Goal: Task Accomplishment & Management: Manage account settings

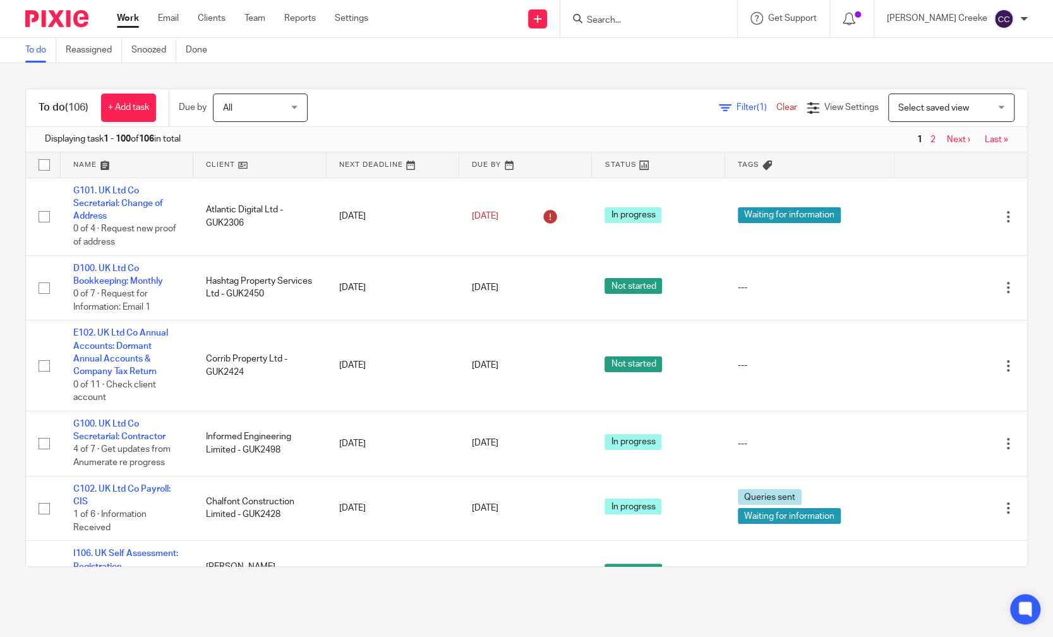
click at [666, 21] on input "Search" at bounding box center [643, 20] width 114 height 11
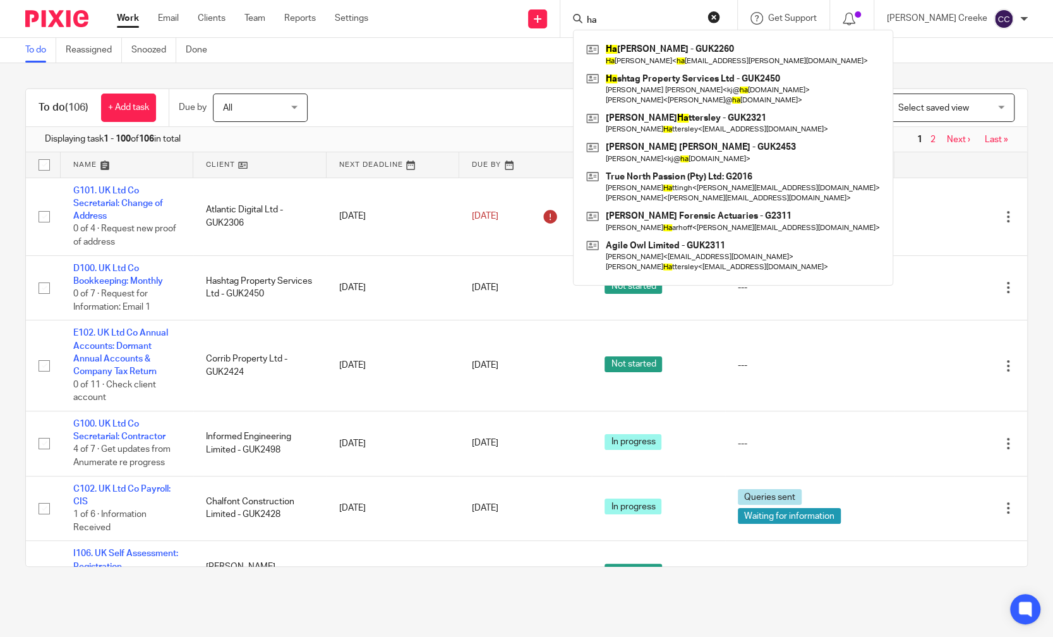
type input "h"
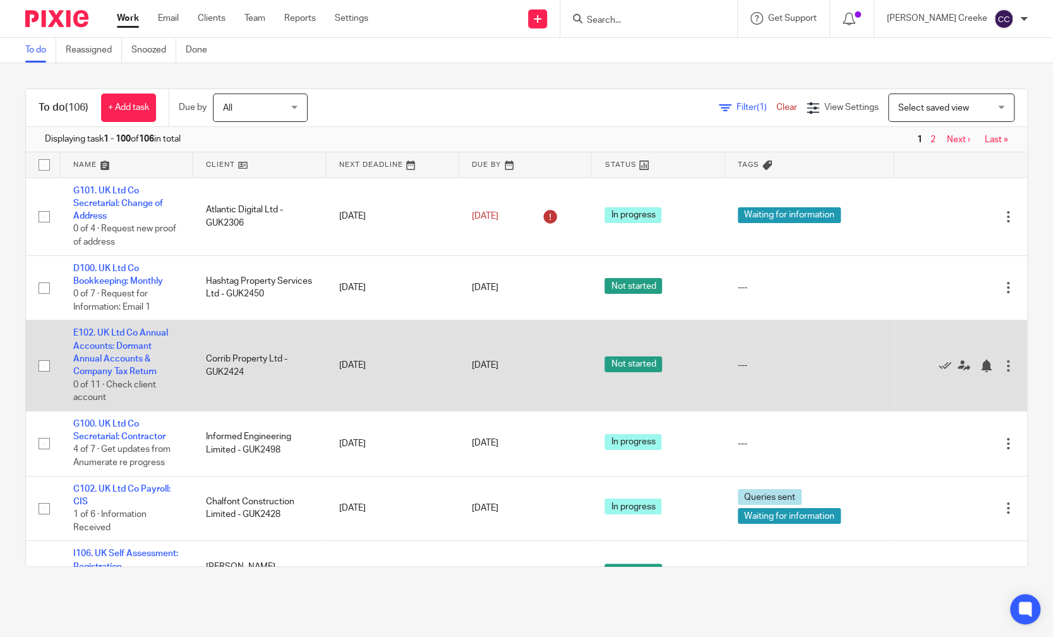
drag, startPoint x: 75, startPoint y: 631, endPoint x: 199, endPoint y: 384, distance: 277.2
click at [74, 631] on main "To do Reassigned Snoozed Done To do (106) + Add task Due by All All Today Tomor…" at bounding box center [526, 318] width 1053 height 637
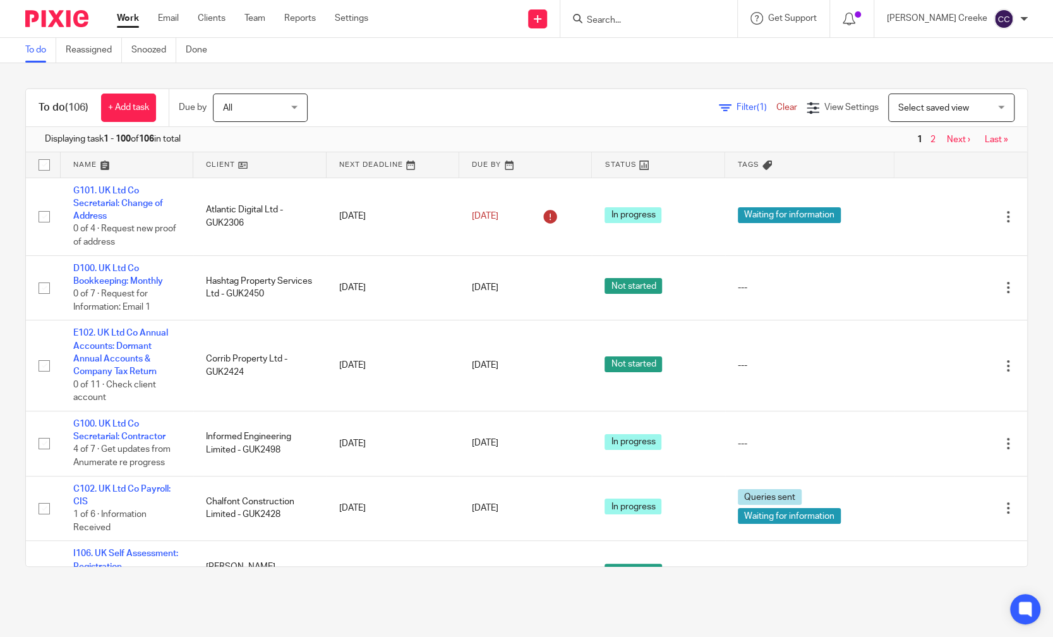
click at [0, 172] on div "To do (106) + Add task Due by All All Today Tomorrow This week Next week This m…" at bounding box center [526, 327] width 1053 height 529
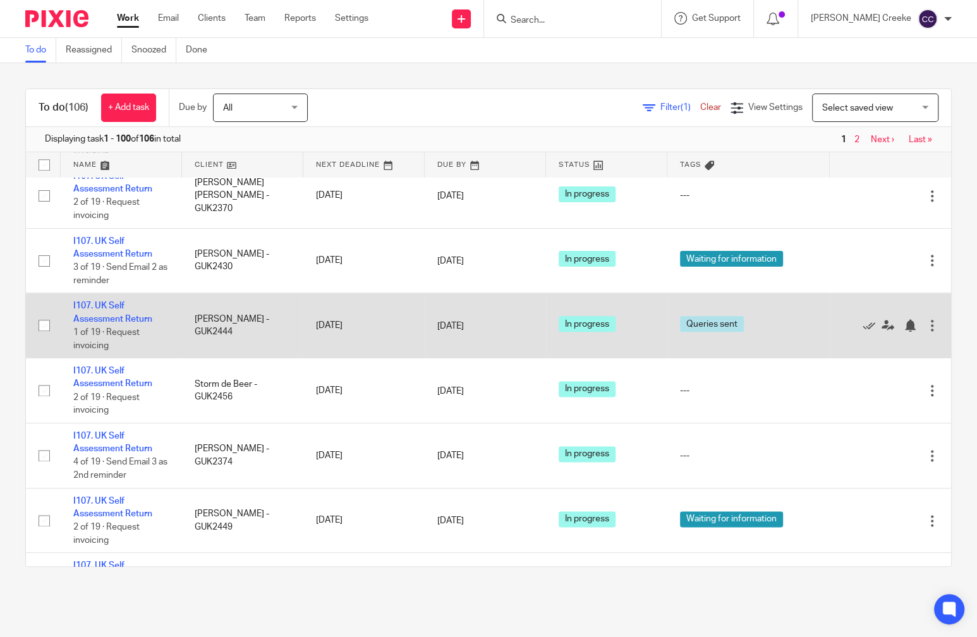
scroll to position [5827, 0]
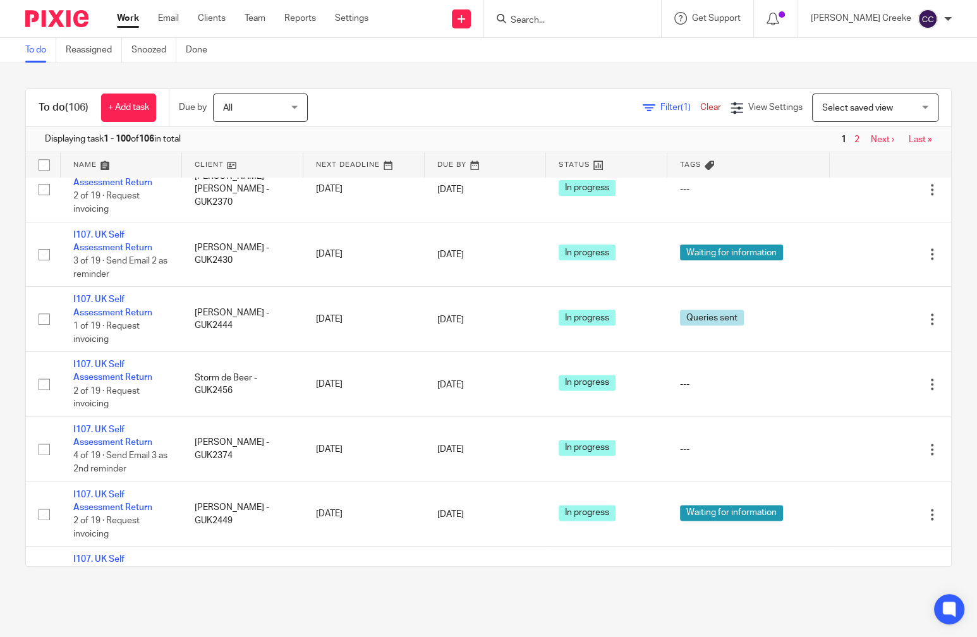
click at [550, 19] on input "Search" at bounding box center [566, 20] width 114 height 11
type input "sher"
drag, startPoint x: 553, startPoint y: 17, endPoint x: 480, endPoint y: 9, distance: 74.4
click at [480, 9] on div "Send new email Create task Add client Request signature sher Get Support Contac…" at bounding box center [681, 18] width 589 height 37
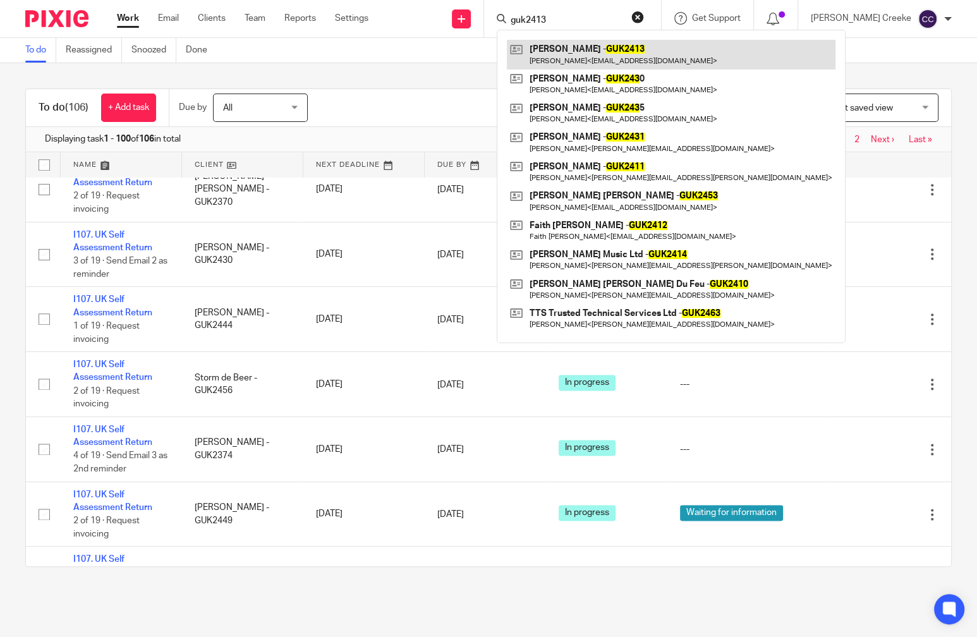
type input "guk2413"
click at [606, 45] on link at bounding box center [671, 54] width 329 height 29
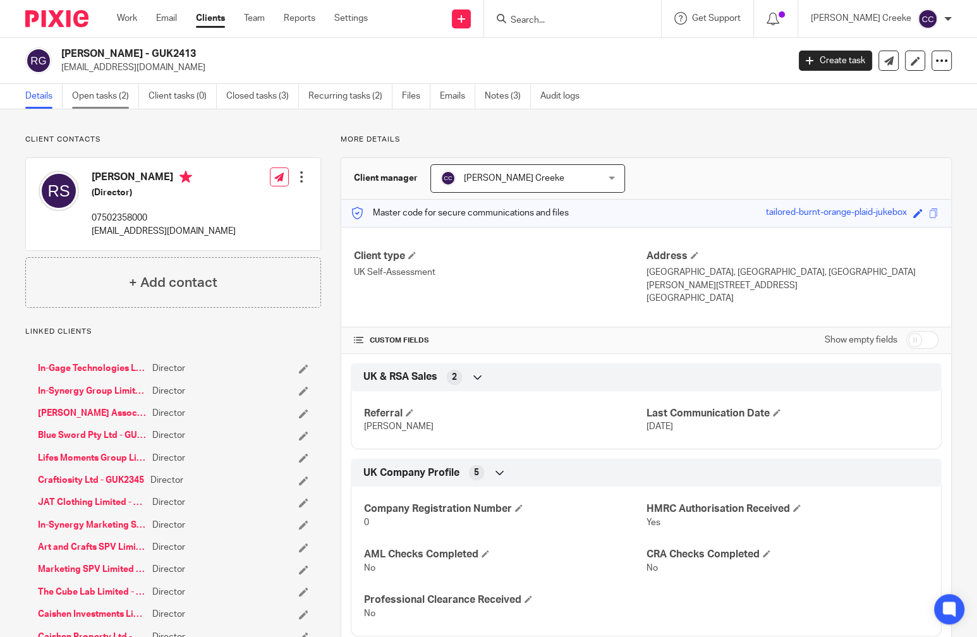
click at [120, 93] on link "Open tasks (2)" at bounding box center [105, 96] width 67 height 25
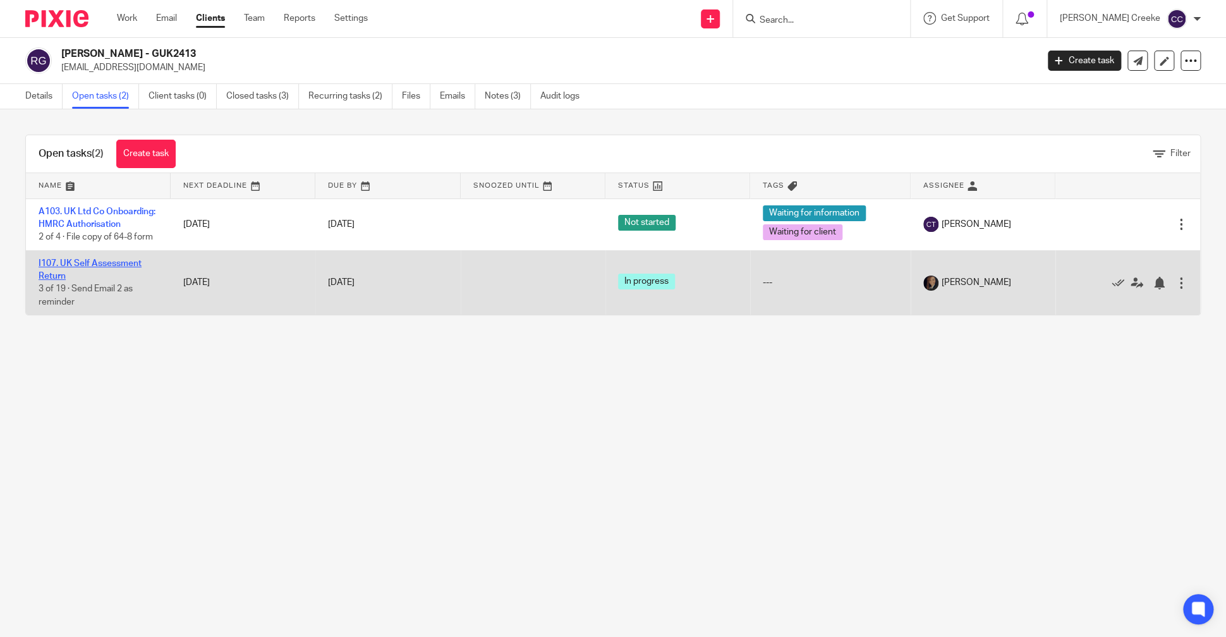
click at [93, 274] on link "I107. UK Self Assessment Return" at bounding box center [90, 269] width 103 height 21
click at [1130, 289] on icon at bounding box center [1136, 283] width 13 height 13
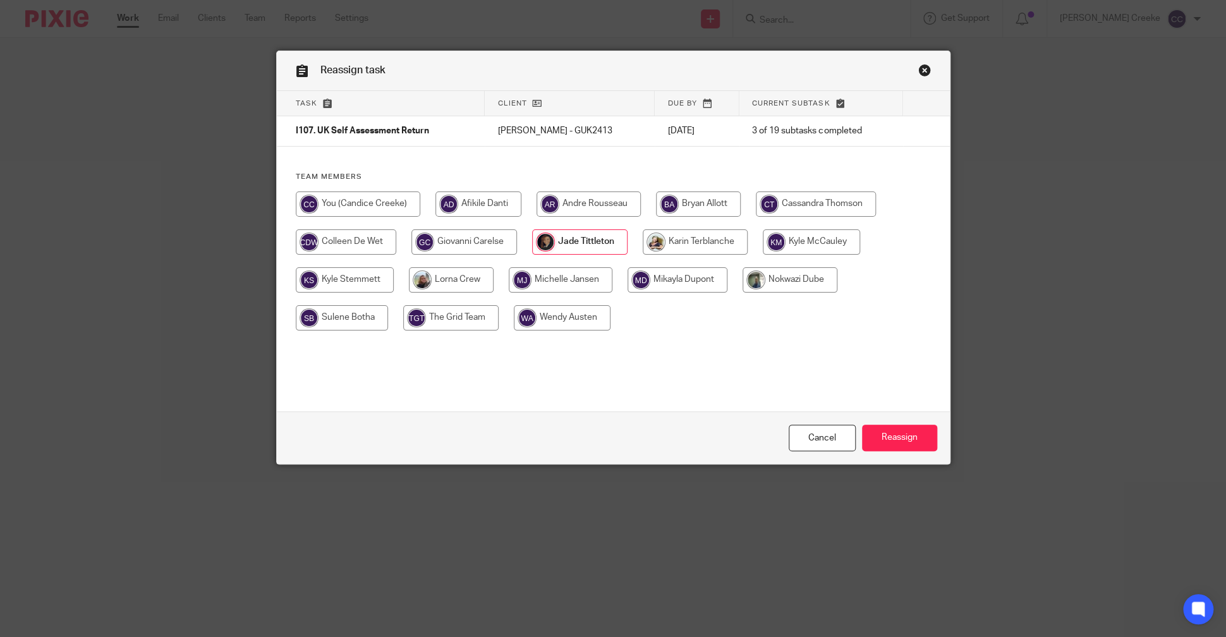
click at [349, 201] on input "radio" at bounding box center [358, 203] width 124 height 25
radio input "true"
click at [897, 432] on input "Reassign" at bounding box center [899, 438] width 75 height 27
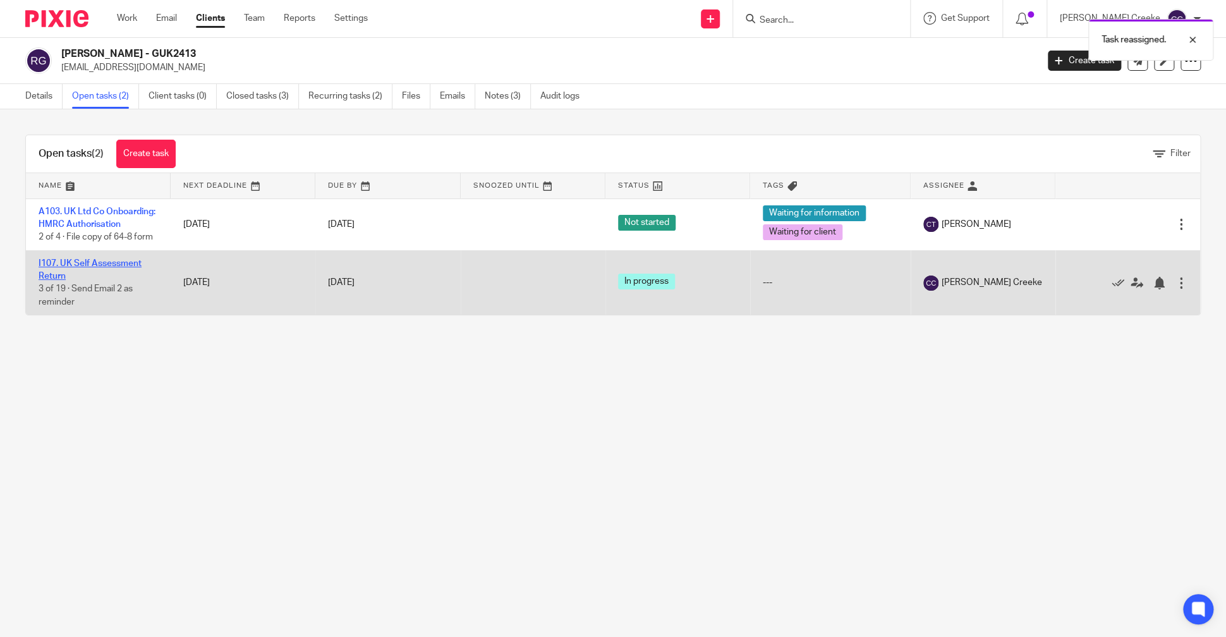
click at [126, 272] on link "I107. UK Self Assessment Return" at bounding box center [90, 269] width 103 height 21
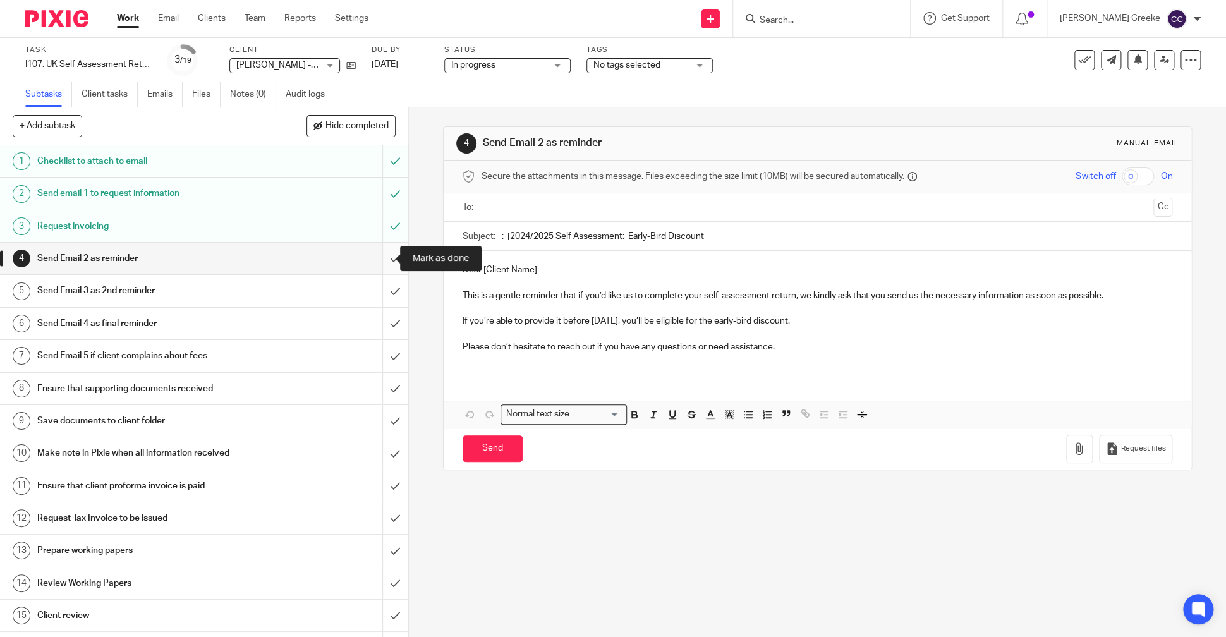
click at [385, 267] on input "submit" at bounding box center [204, 259] width 408 height 32
drag, startPoint x: 383, startPoint y: 298, endPoint x: 384, endPoint y: 321, distance: 23.4
click at [383, 298] on input "submit" at bounding box center [204, 291] width 408 height 32
click at [384, 326] on input "submit" at bounding box center [204, 324] width 408 height 32
drag, startPoint x: 378, startPoint y: 353, endPoint x: 377, endPoint y: 370, distance: 17.1
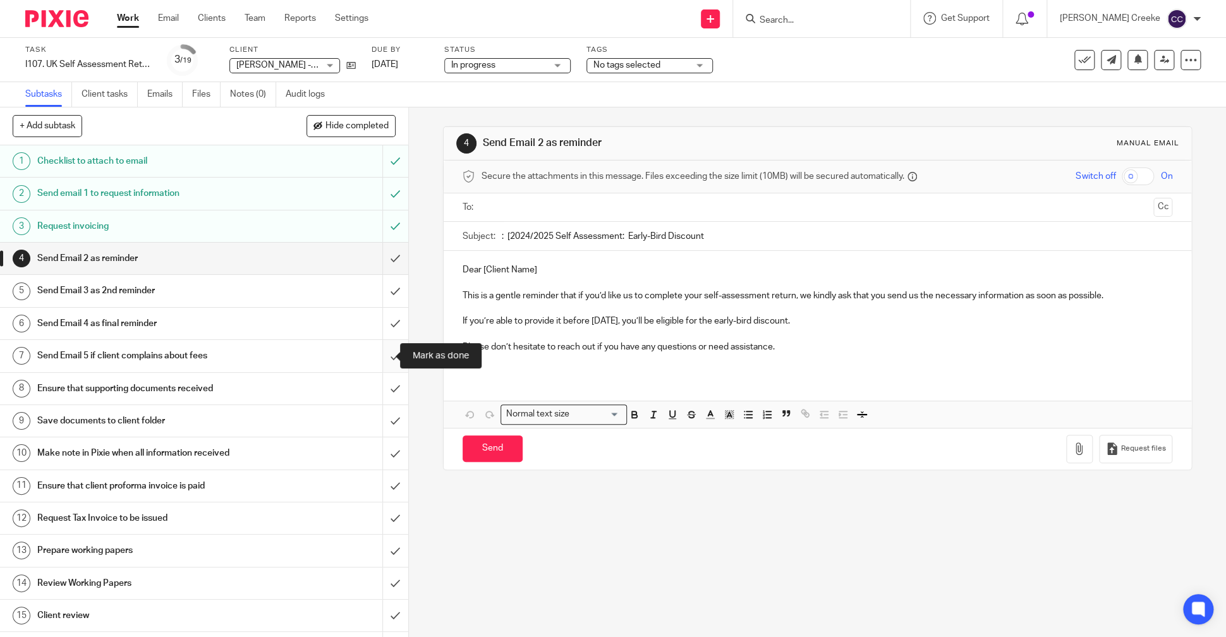
click at [378, 354] on input "submit" at bounding box center [204, 356] width 408 height 32
click at [378, 373] on input "submit" at bounding box center [204, 389] width 408 height 32
click at [383, 416] on input "submit" at bounding box center [204, 421] width 408 height 32
click at [377, 454] on input "submit" at bounding box center [204, 453] width 408 height 32
click at [379, 479] on input "submit" at bounding box center [204, 486] width 408 height 32
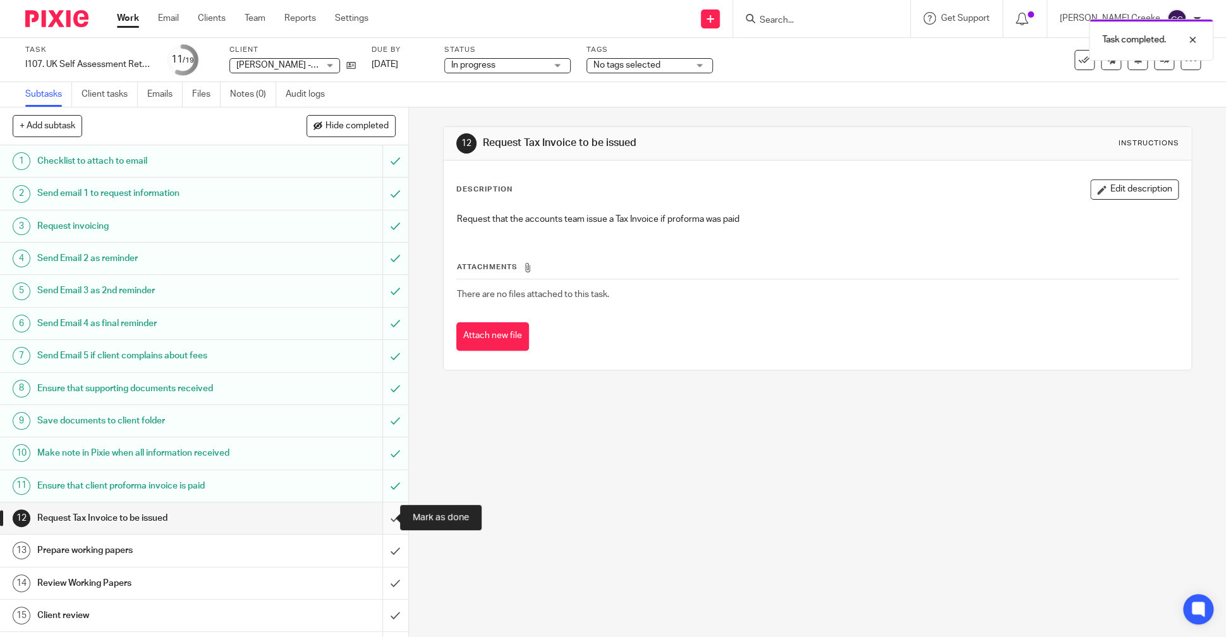
click at [384, 516] on input "submit" at bounding box center [204, 518] width 408 height 32
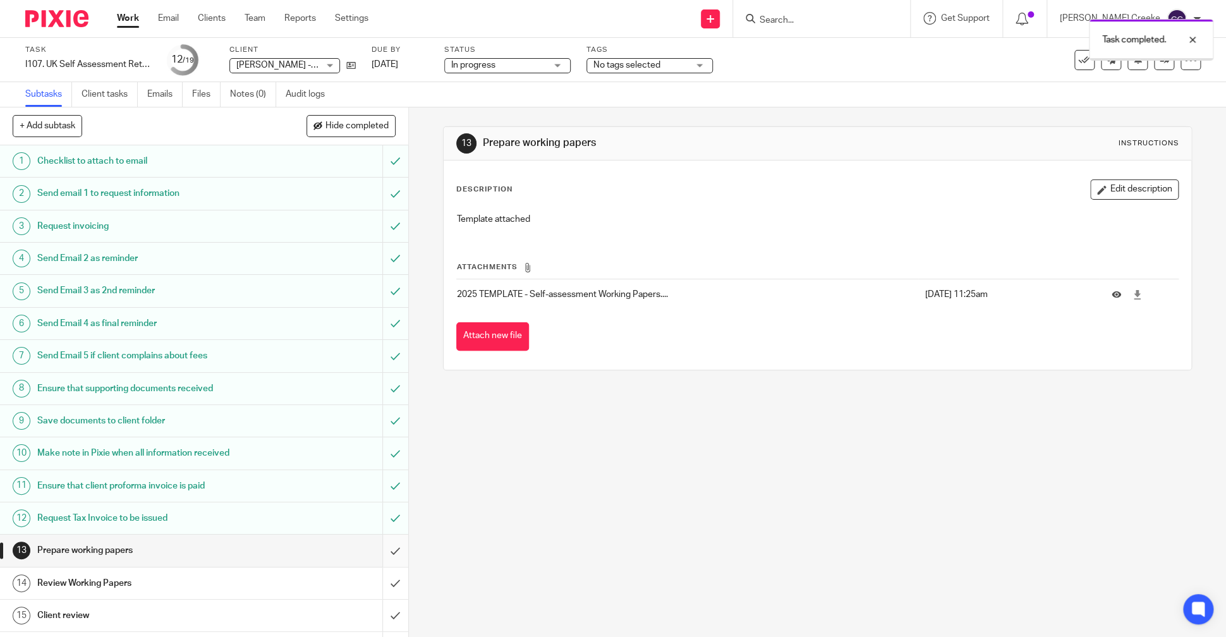
click at [382, 556] on input "submit" at bounding box center [204, 551] width 408 height 32
click at [380, 587] on input "submit" at bounding box center [204, 583] width 408 height 32
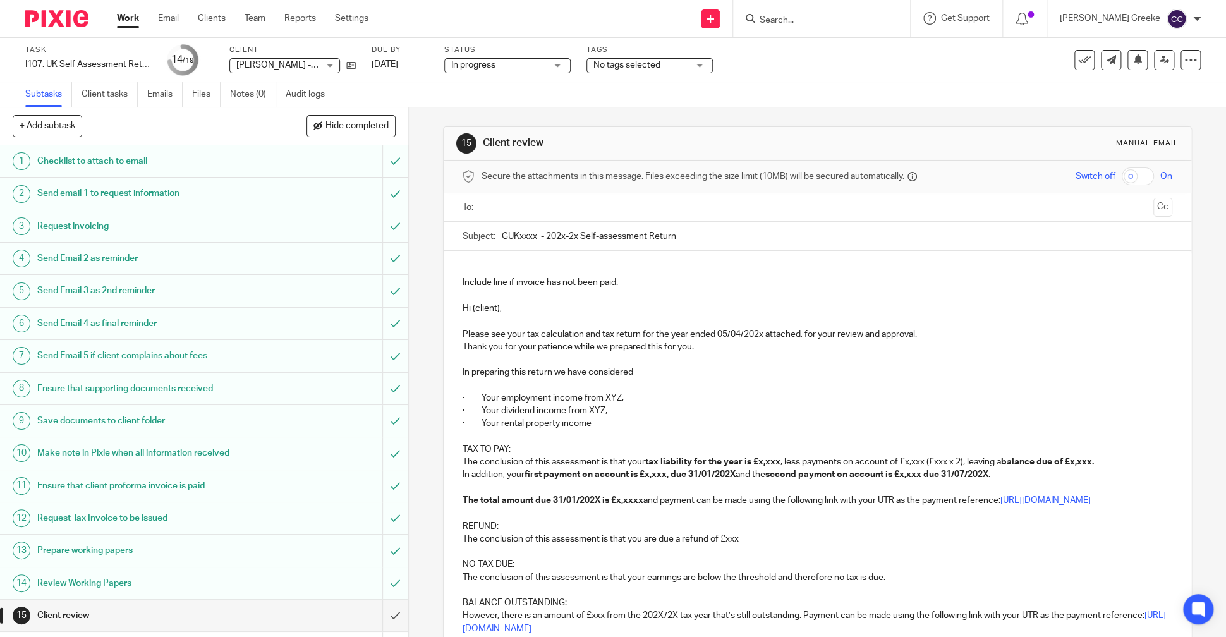
click at [652, 56] on div "Tags No tags selected In review (internal) In review (client) Ready to file Bac…" at bounding box center [649, 60] width 126 height 30
click at [650, 63] on span "No tags selected" at bounding box center [626, 65] width 67 height 9
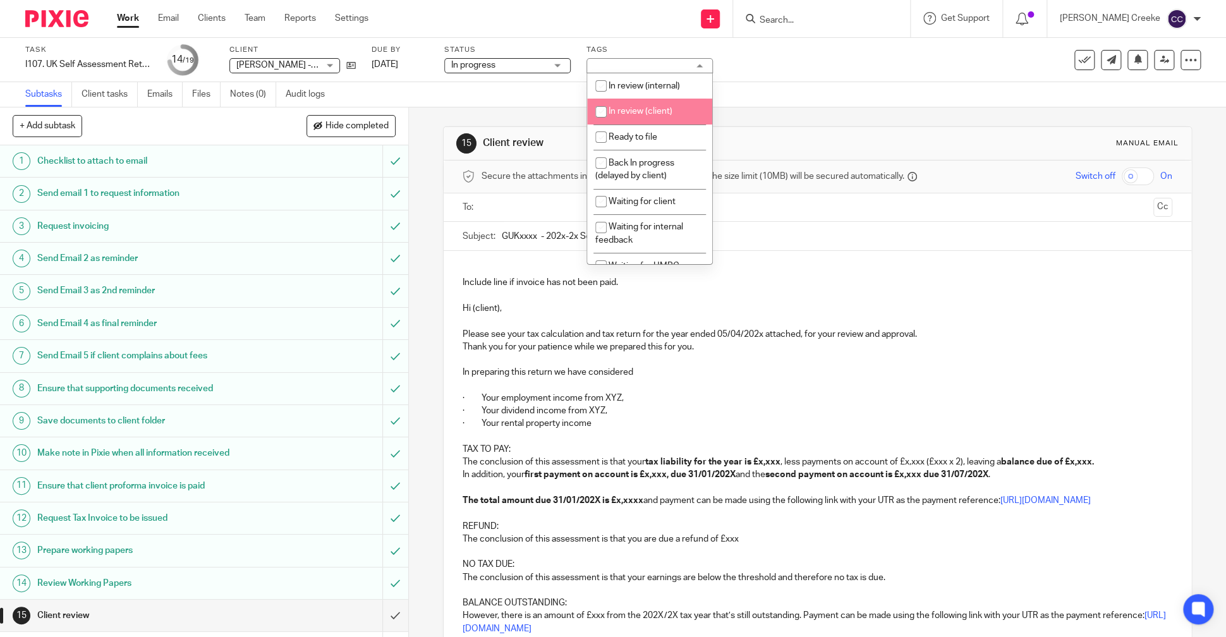
click at [670, 119] on li "In review (client)" at bounding box center [649, 112] width 125 height 26
checkbox input "true"
drag, startPoint x: 881, startPoint y: 68, endPoint x: 566, endPoint y: 64, distance: 314.7
click at [878, 69] on div "Task I107. UK Self Assessment Return Save I107. UK Self Assessment Return 14 /1…" at bounding box center [514, 60] width 979 height 30
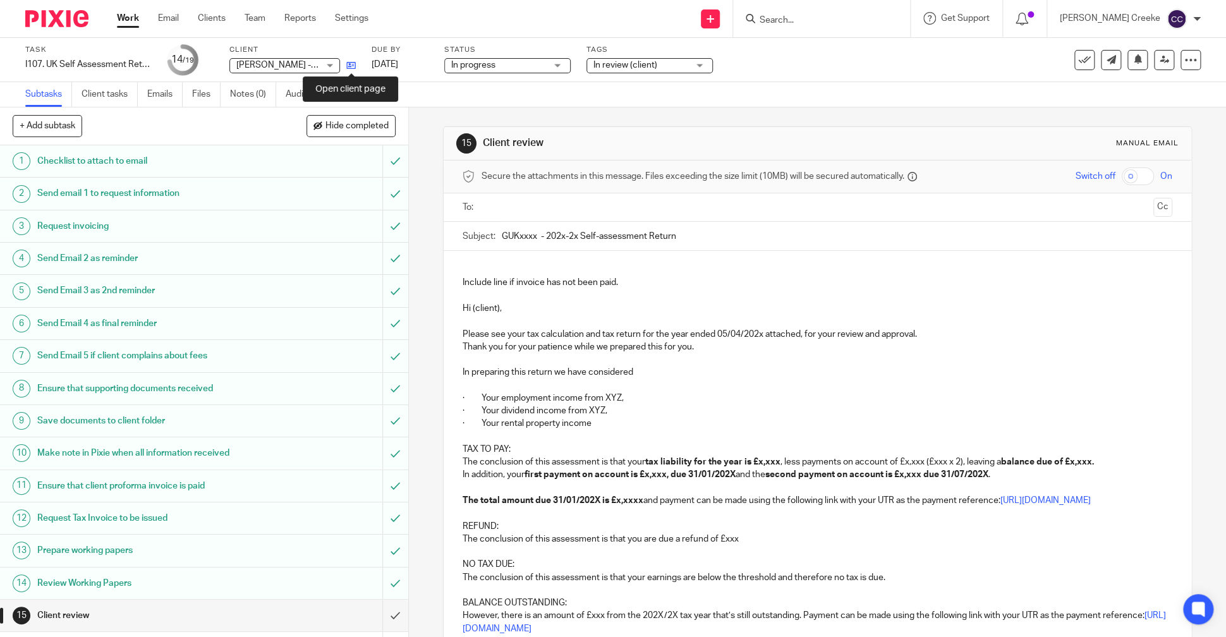
click at [353, 64] on icon at bounding box center [350, 65] width 9 height 9
click at [823, 18] on input "Search" at bounding box center [815, 20] width 114 height 11
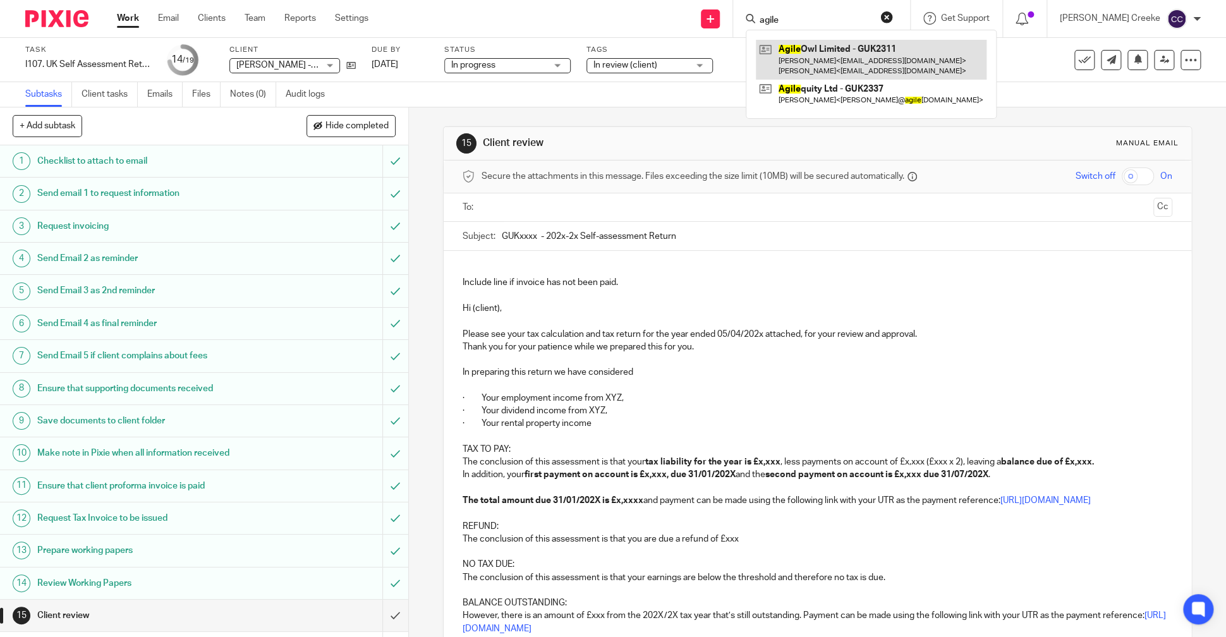
type input "agile"
click at [841, 58] on link at bounding box center [871, 59] width 231 height 39
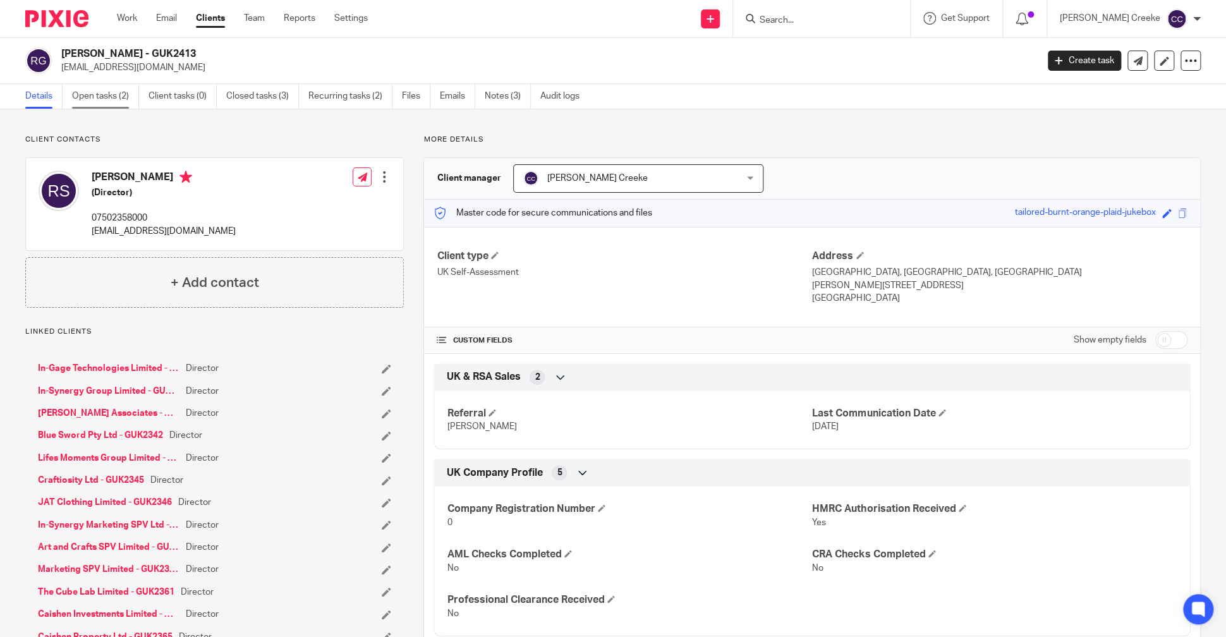
click at [72, 97] on link "Open tasks (2)" at bounding box center [105, 96] width 67 height 25
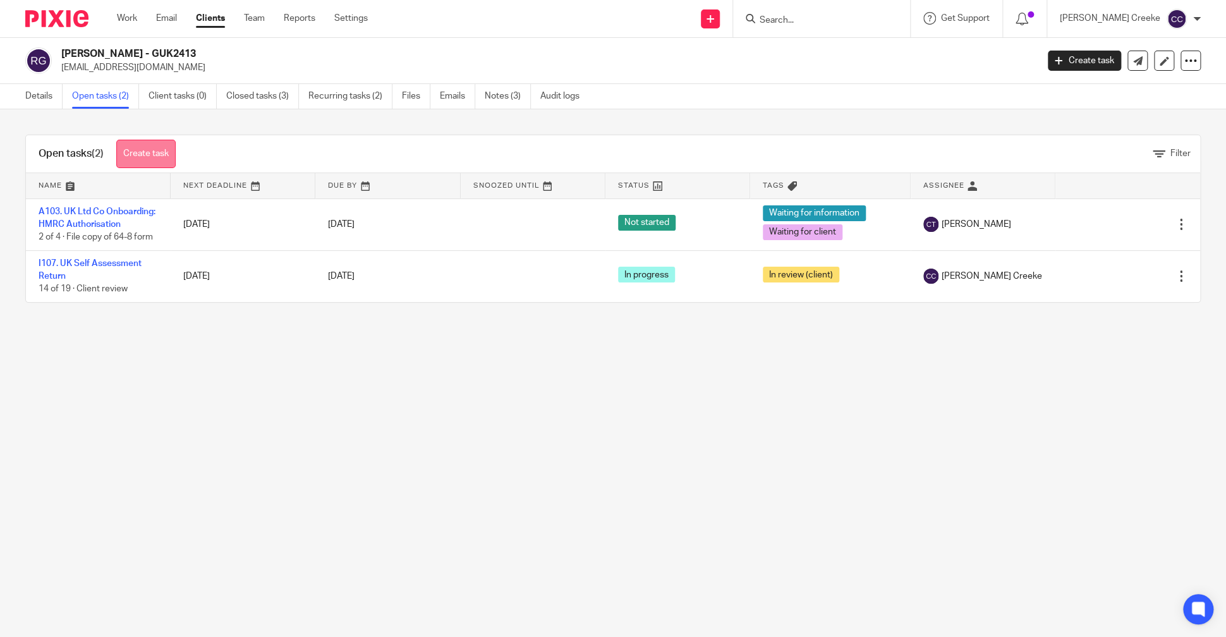
click at [145, 155] on link "Create task" at bounding box center [145, 154] width 59 height 28
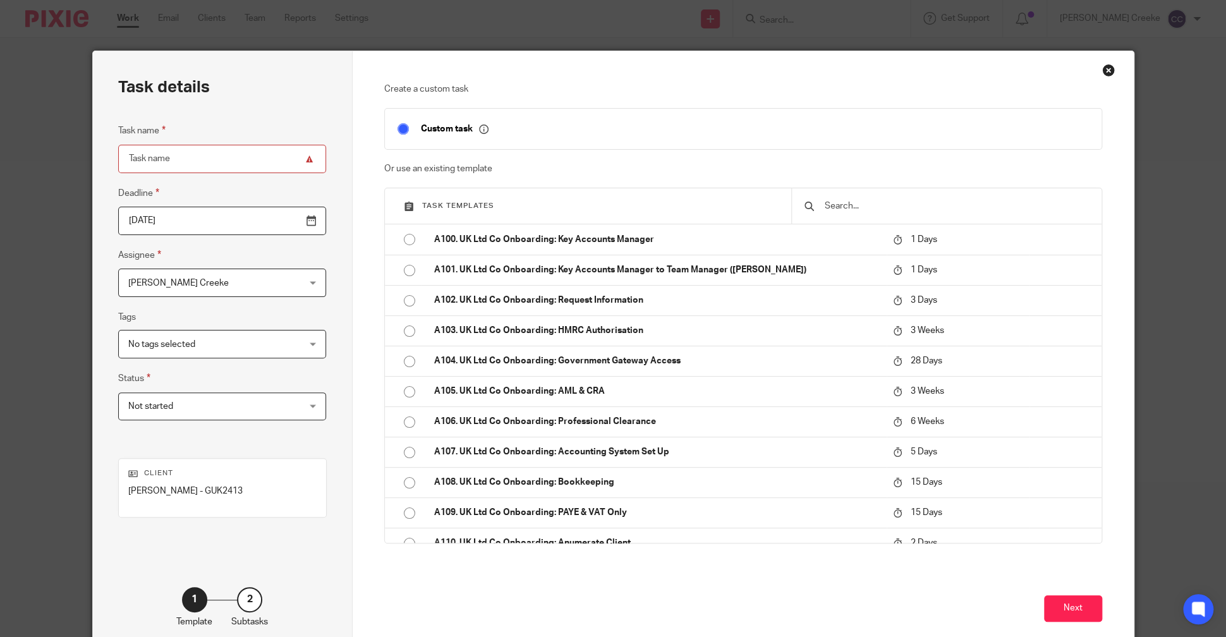
click at [839, 202] on input "text" at bounding box center [955, 206] width 265 height 14
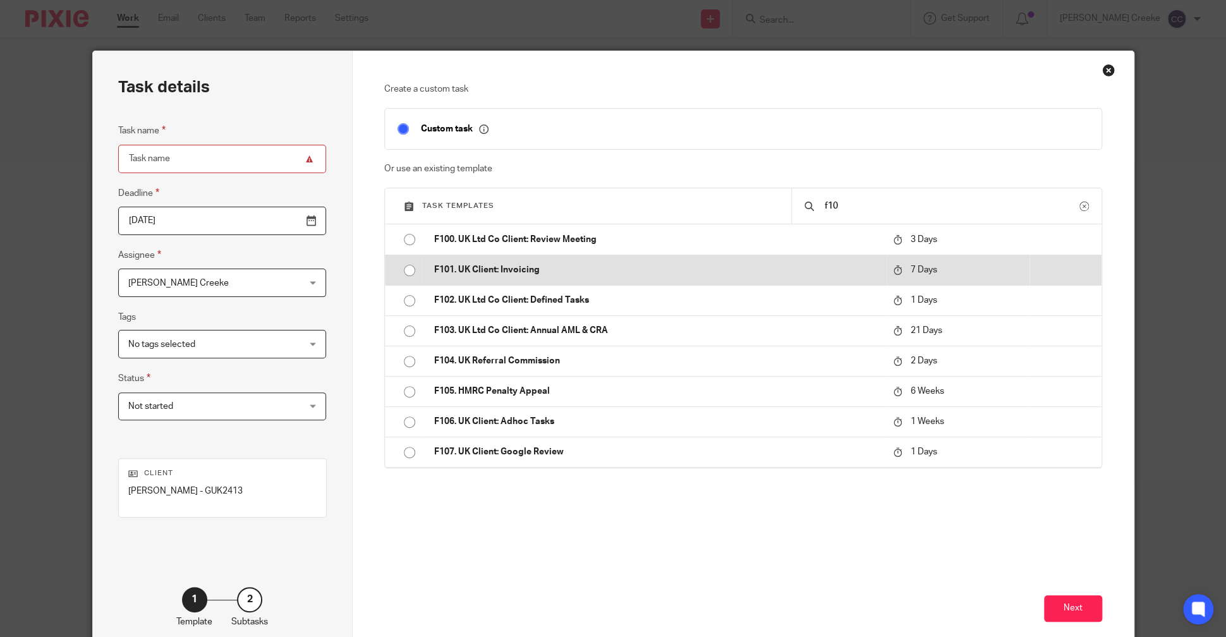
type input "f10"
click at [533, 269] on p "F101. UK Client: Invoicing" at bounding box center [656, 269] width 445 height 13
type input "2025-10-20"
type input "F101. UK Client: Invoicing"
checkbox input "false"
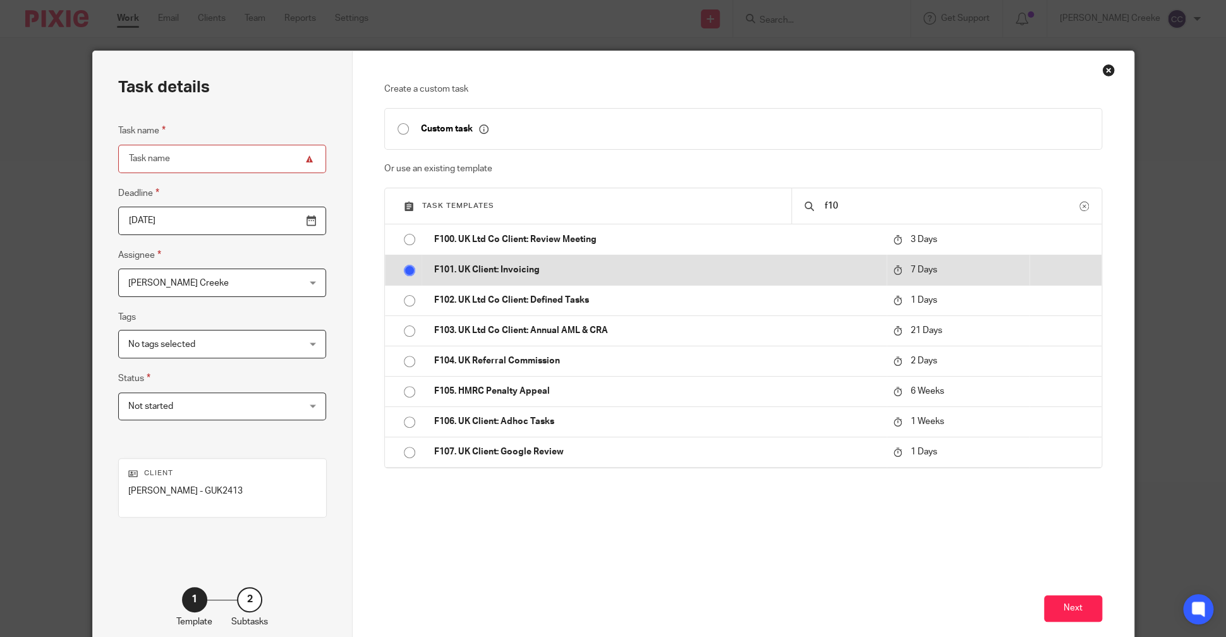
radio input "true"
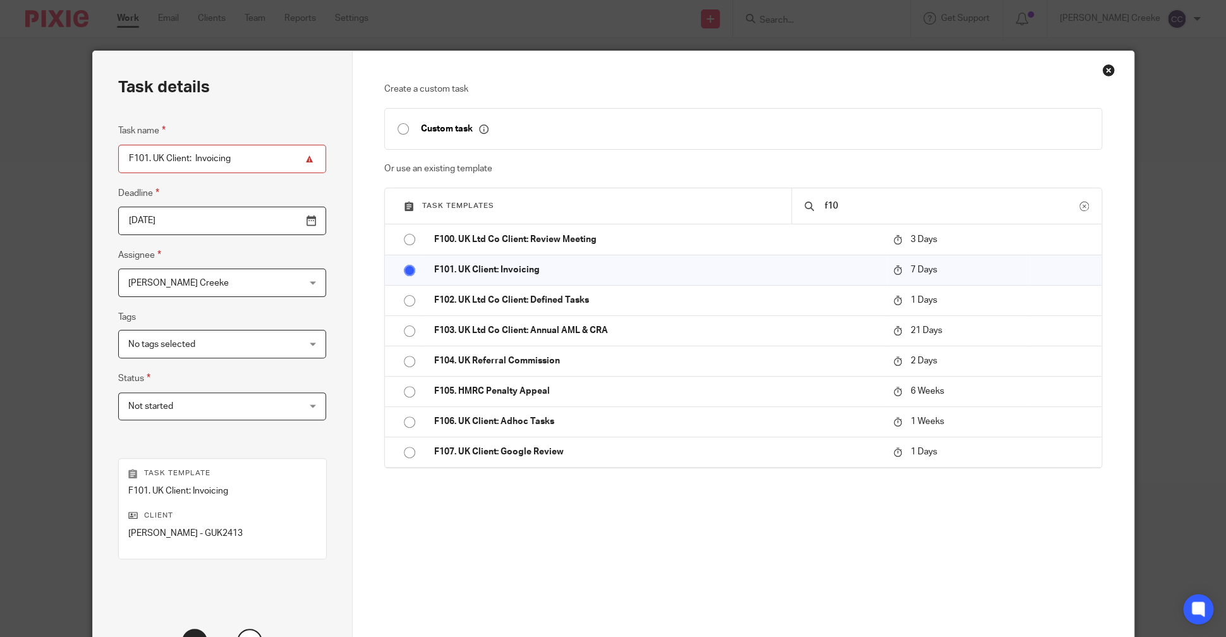
click at [217, 277] on span "[PERSON_NAME] Creeke" at bounding box center [207, 282] width 158 height 27
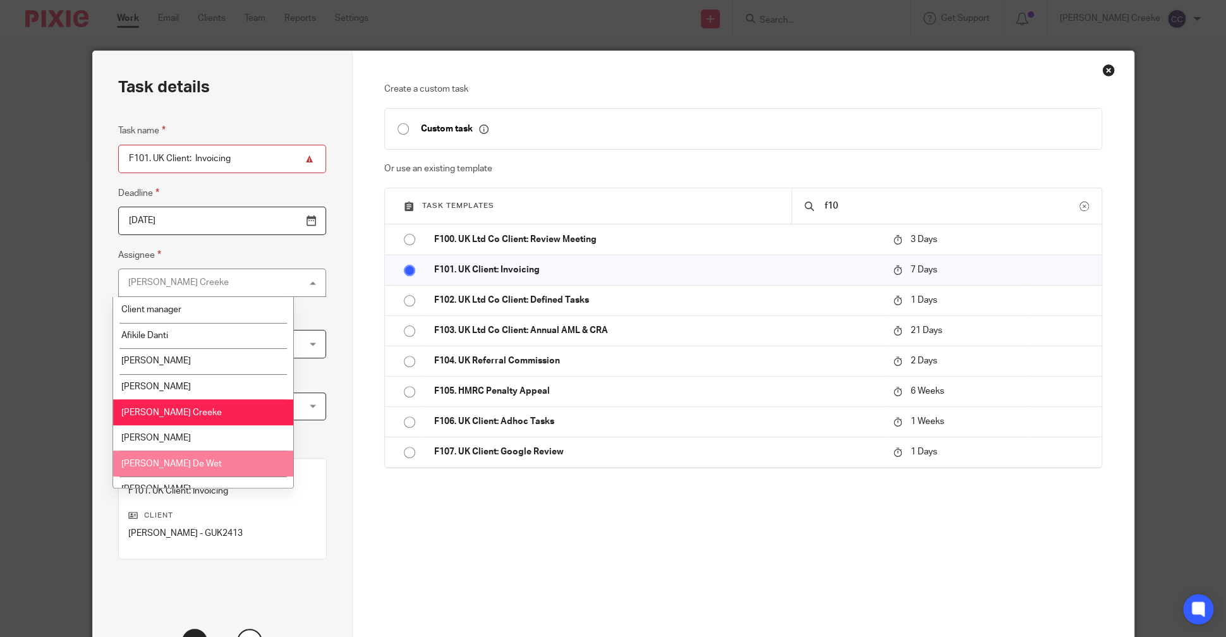
click at [155, 465] on span "[PERSON_NAME] De Wet" at bounding box center [171, 463] width 100 height 9
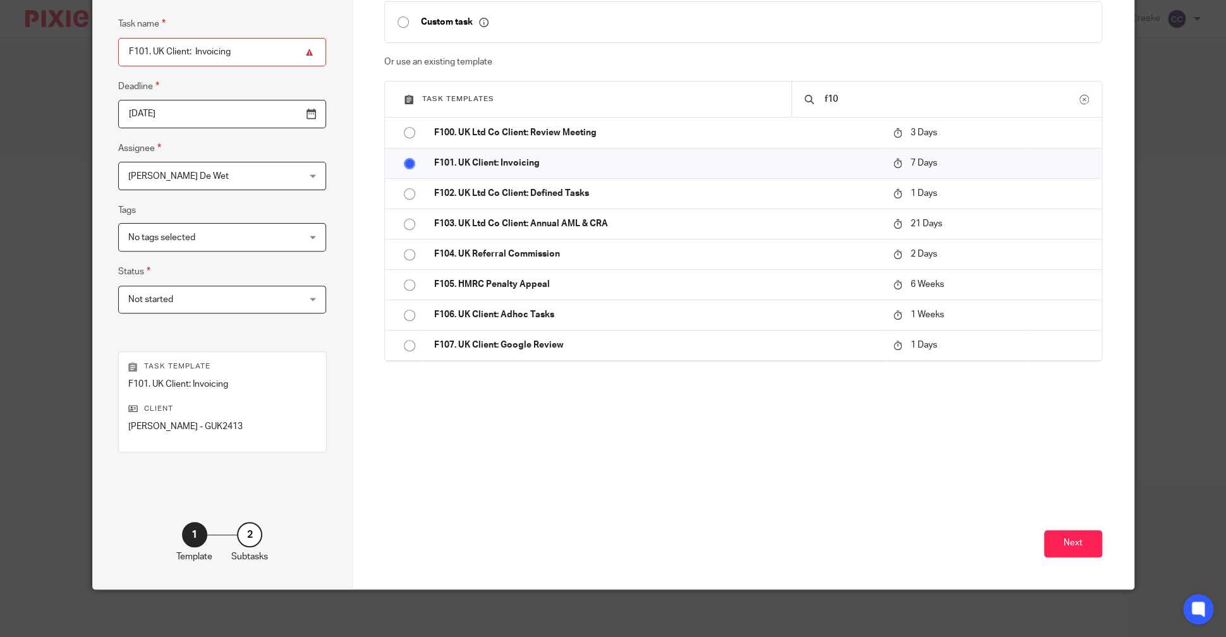
scroll to position [109, 0]
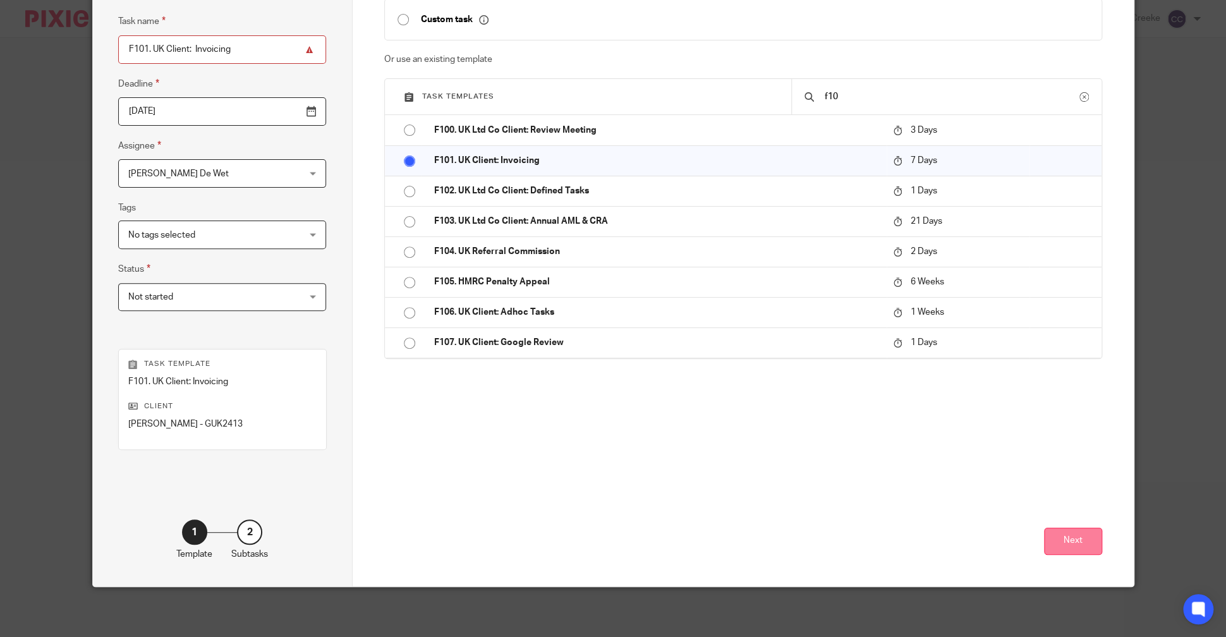
click at [1076, 536] on button "Next" at bounding box center [1073, 541] width 58 height 27
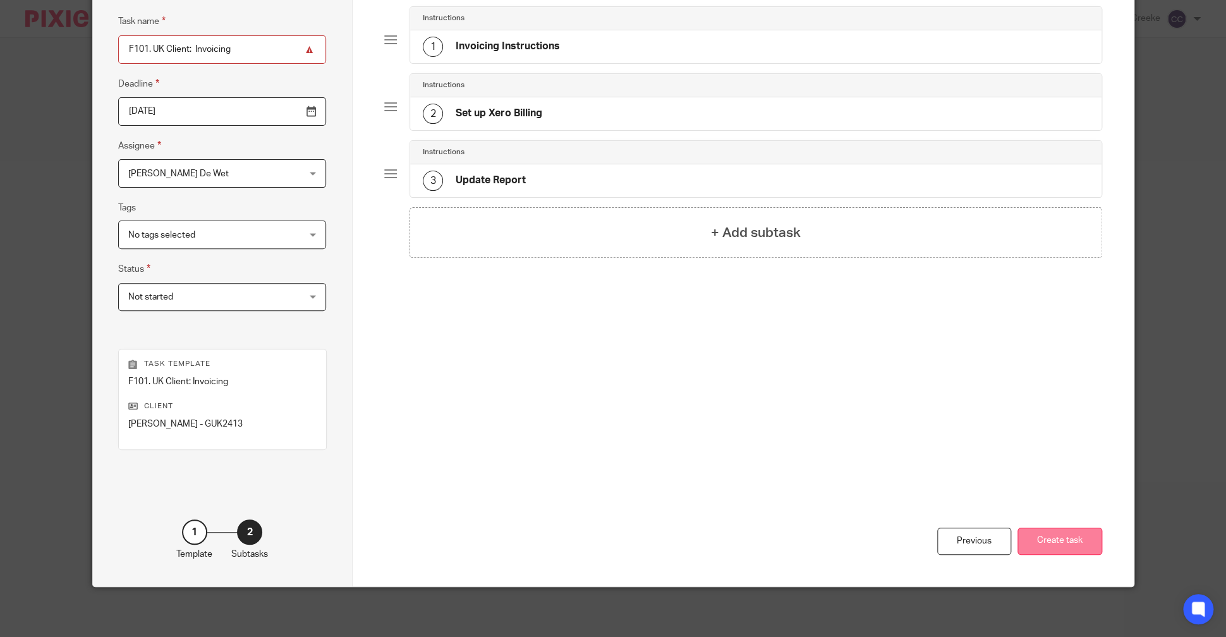
click at [1054, 537] on button "Create task" at bounding box center [1059, 541] width 85 height 27
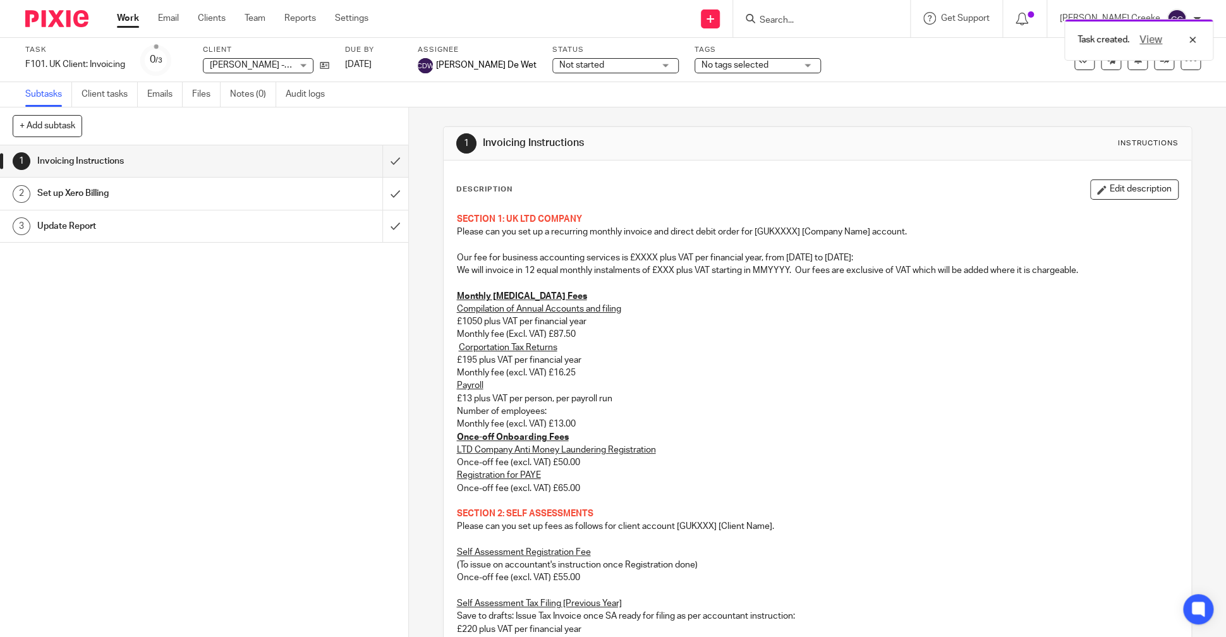
click at [1142, 181] on button "Edit description" at bounding box center [1134, 189] width 88 height 20
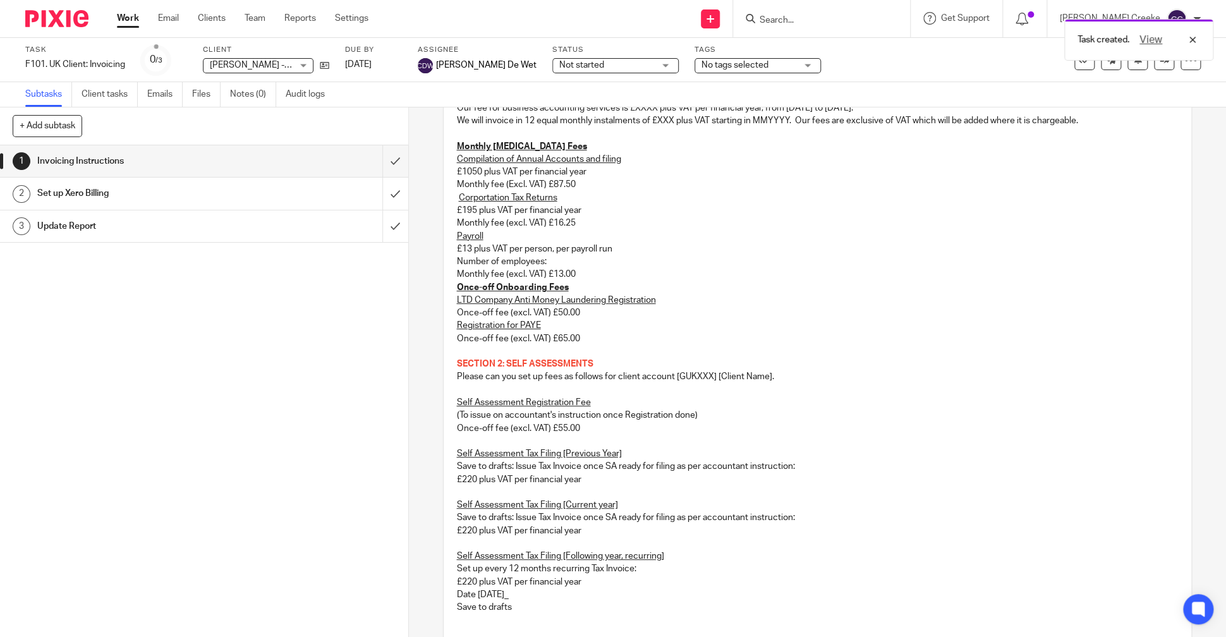
scroll to position [140, 0]
click at [615, 294] on p "LTD Company Anti Money Laundering Registration" at bounding box center [818, 299] width 722 height 13
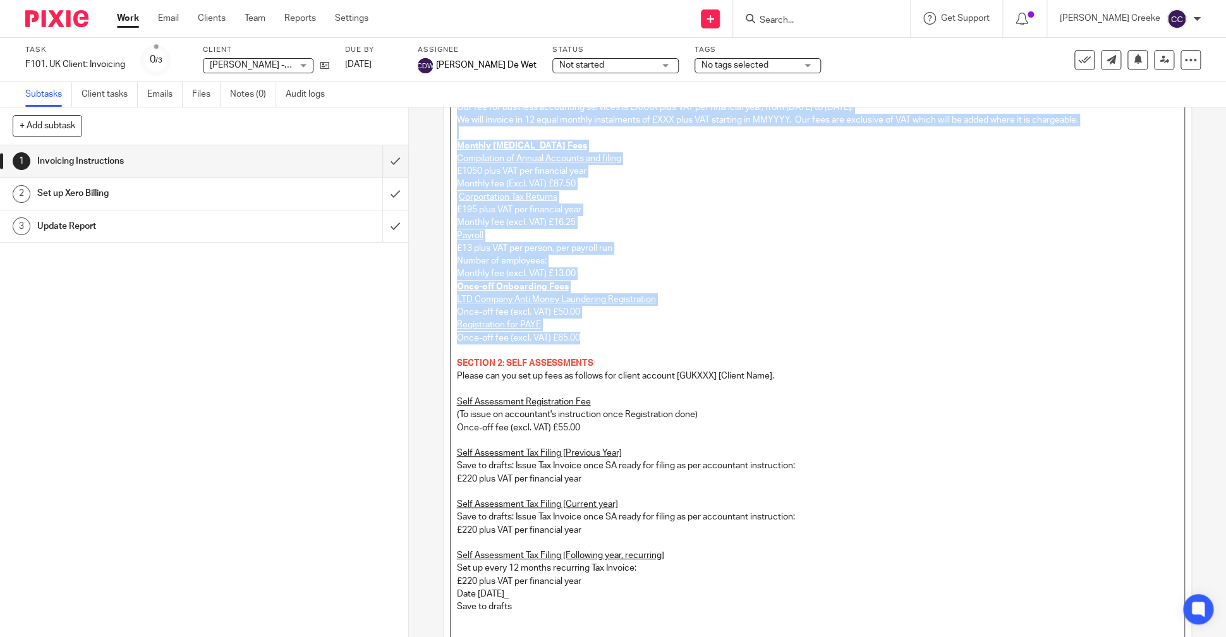
scroll to position [0, 0]
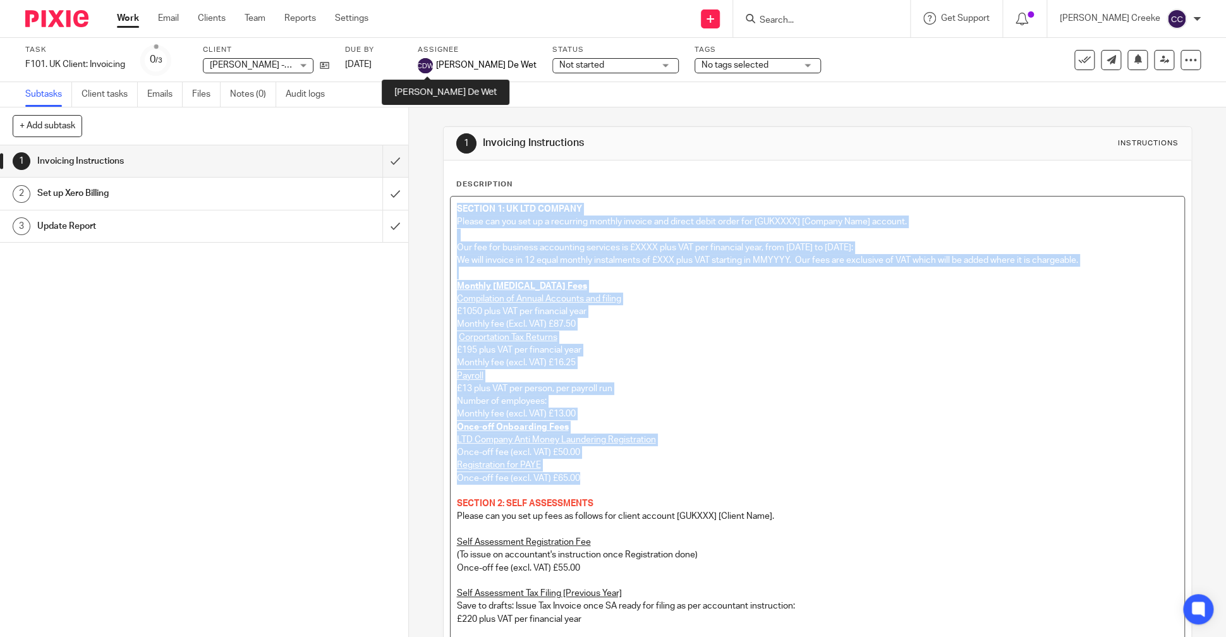
drag, startPoint x: 586, startPoint y: 337, endPoint x: 416, endPoint y: 93, distance: 297.8
click at [416, 93] on main "Task F101. UK Client: Invoicing Save F101. UK Client: Invoicing 0 /3 Client Rod…" at bounding box center [613, 318] width 1226 height 637
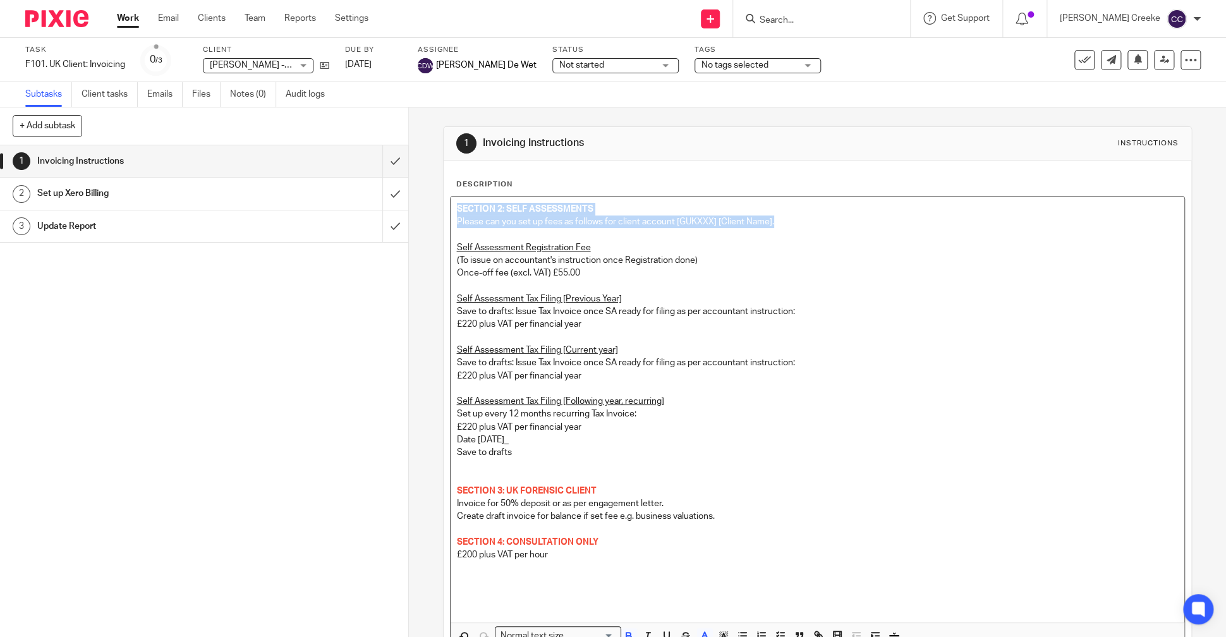
drag, startPoint x: 732, startPoint y: 221, endPoint x: 408, endPoint y: 210, distance: 323.7
click at [365, 193] on div "+ Add subtask Cancel + Add 1 Invoicing Instructions 2 Set up Xero Billing 3 Upd…" at bounding box center [613, 371] width 1226 height 529
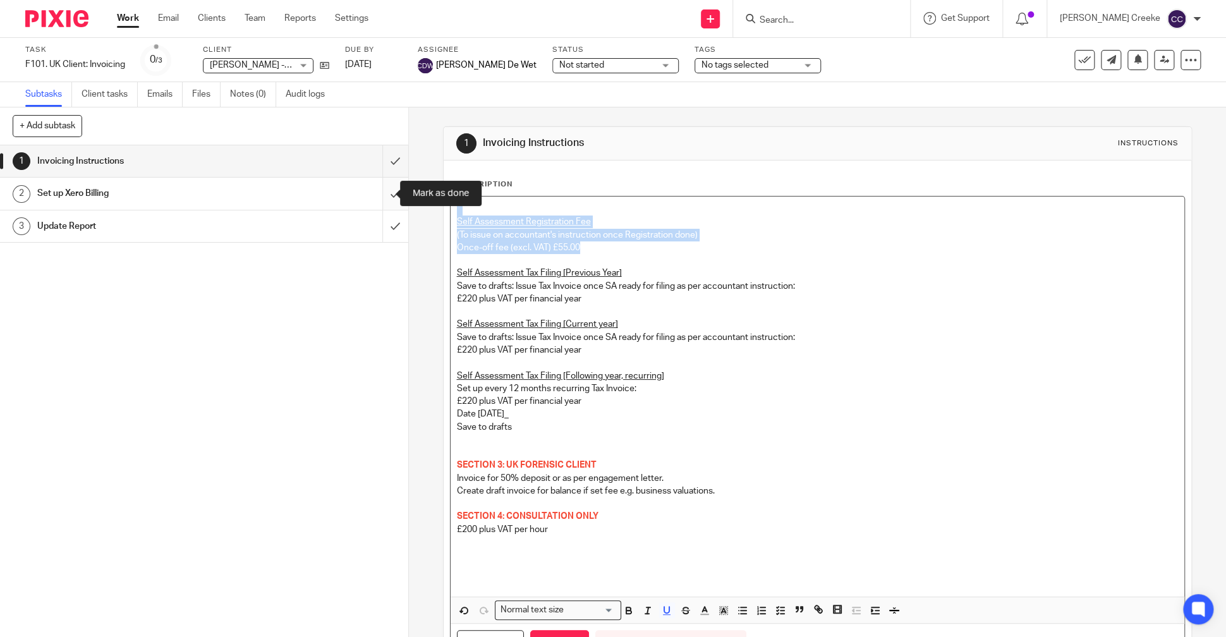
drag, startPoint x: 529, startPoint y: 234, endPoint x: 382, endPoint y: 192, distance: 152.4
click at [381, 190] on div "+ Add subtask Cancel + Add 1 Invoicing Instructions 2 Set up Xero Billing 3 Upd…" at bounding box center [613, 371] width 1226 height 529
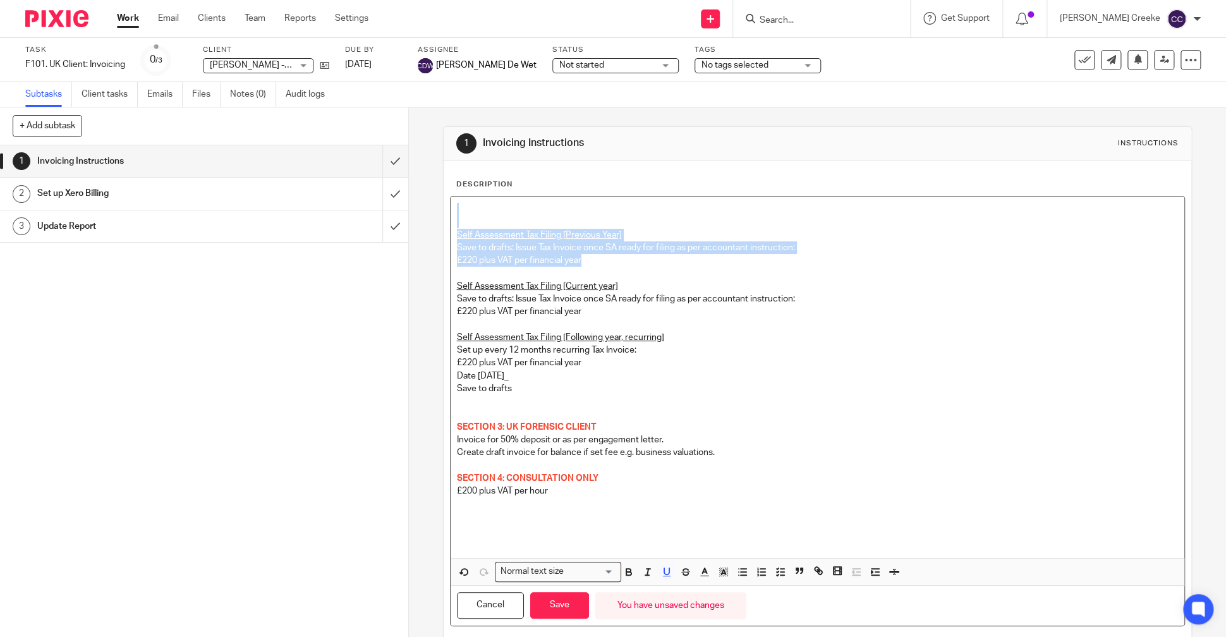
drag, startPoint x: 579, startPoint y: 257, endPoint x: 452, endPoint y: 196, distance: 140.2
click at [453, 197] on div "Self Assessment Tax Filing [Previous Year] Save to drafts: Issue Tax Invoice on…" at bounding box center [817, 376] width 734 height 361
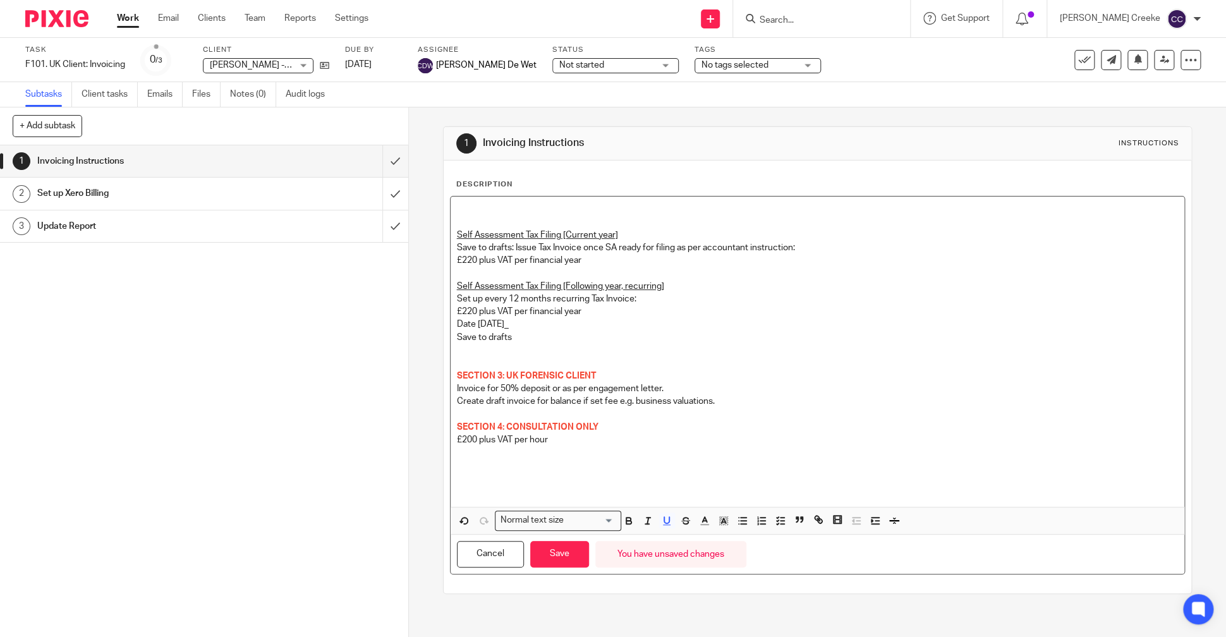
drag, startPoint x: 534, startPoint y: 327, endPoint x: 464, endPoint y: 289, distance: 79.7
click at [464, 287] on div "Self Assessment Tax Filing [Current year] Save to drafts: Issue Tax Invoice onc…" at bounding box center [817, 351] width 734 height 310
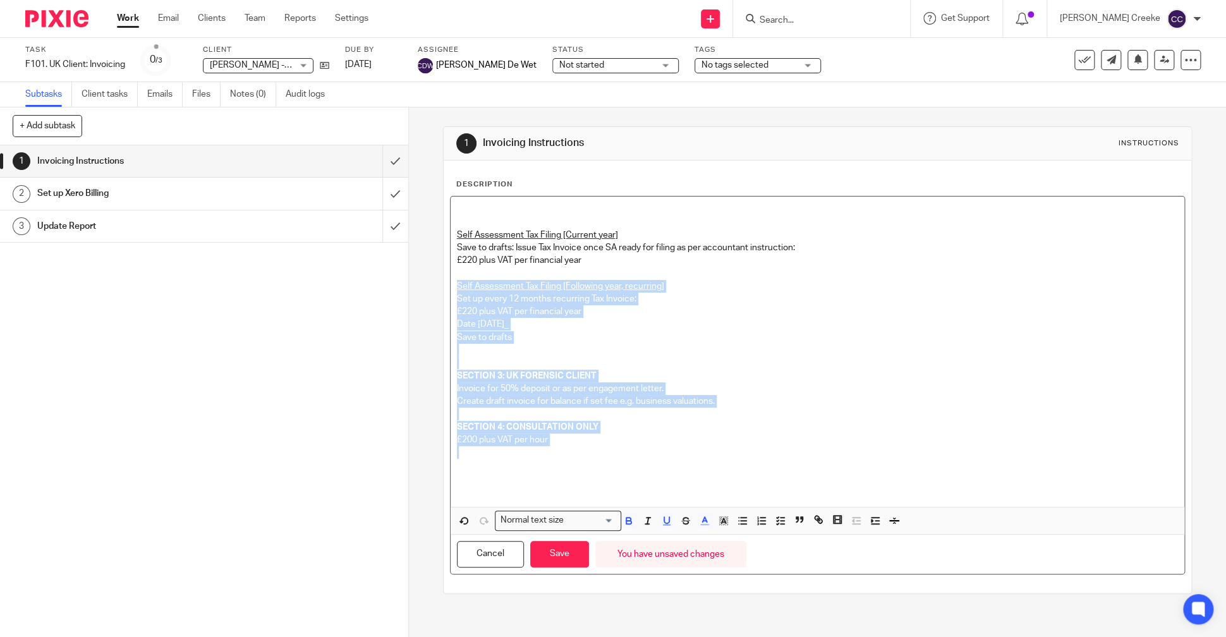
drag, startPoint x: 584, startPoint y: 447, endPoint x: 457, endPoint y: 219, distance: 261.6
click at [450, 281] on div "Self Assessment Tax Filing [Current year] Save to drafts: Issue Tax Invoice onc…" at bounding box center [817, 351] width 734 height 310
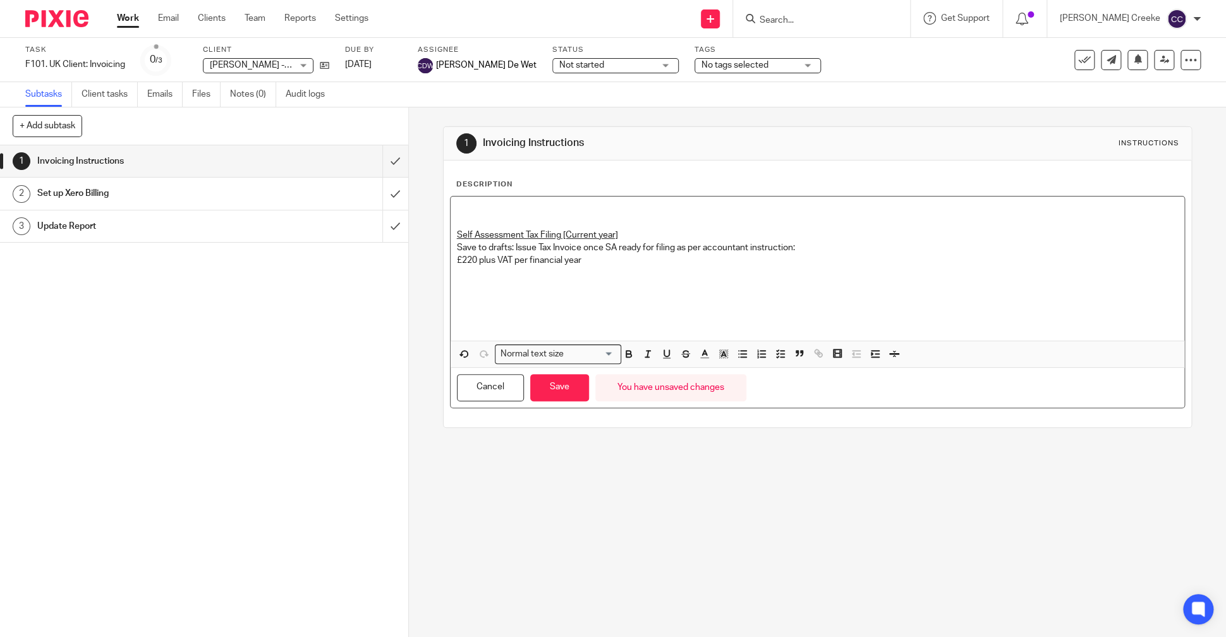
click at [471, 212] on p at bounding box center [818, 209] width 722 height 13
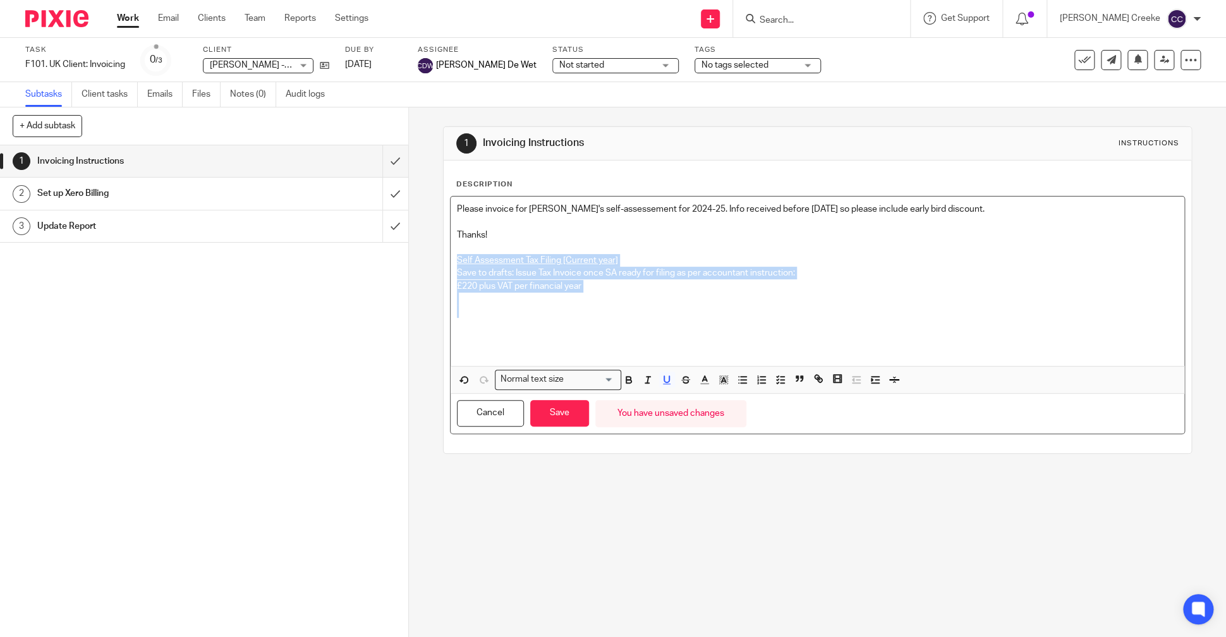
drag, startPoint x: 630, startPoint y: 306, endPoint x: 438, endPoint y: 251, distance: 199.6
click at [435, 253] on div "1 Invoicing Instructions Instructions Description Please invoice for Rod's self…" at bounding box center [817, 371] width 817 height 529
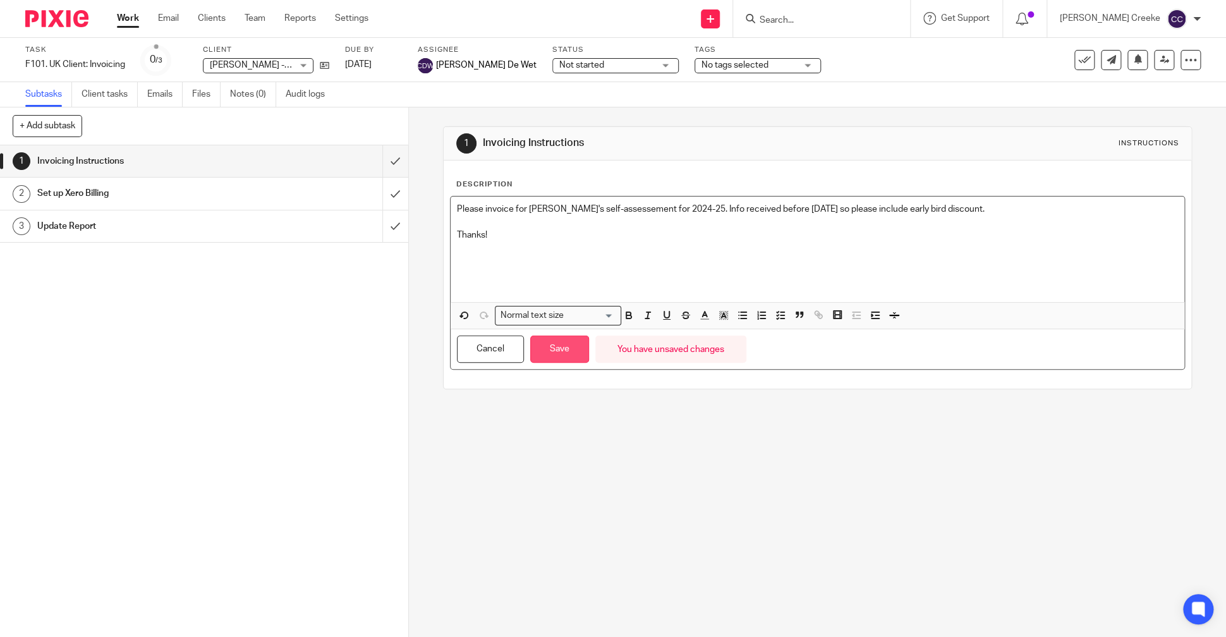
click at [557, 348] on button "Save" at bounding box center [559, 348] width 59 height 27
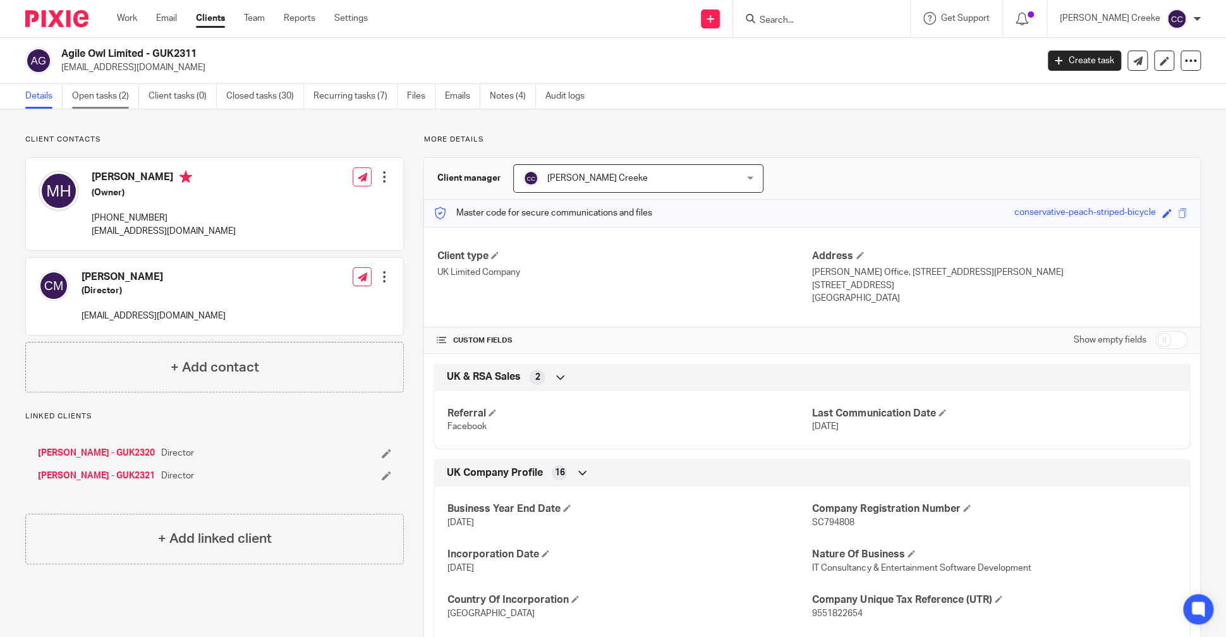
click at [85, 92] on link "Open tasks (2)" at bounding box center [105, 96] width 67 height 25
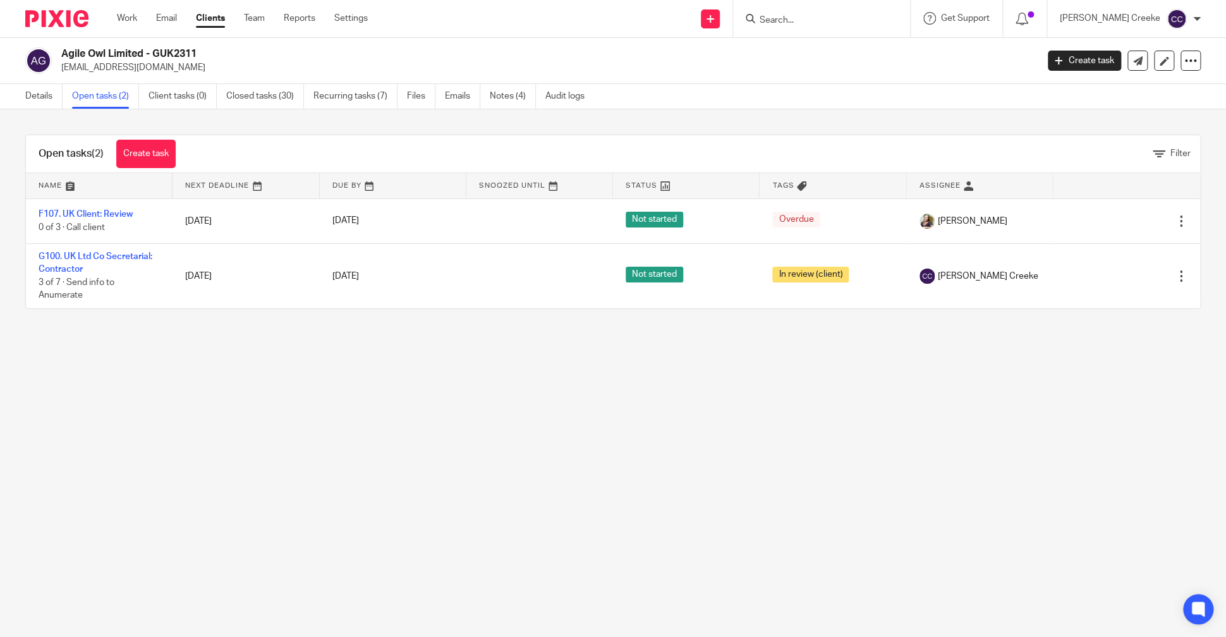
drag, startPoint x: 188, startPoint y: 143, endPoint x: 177, endPoint y: 144, distance: 10.8
click at [187, 143] on div "Open tasks (2) Create task" at bounding box center [107, 153] width 162 height 37
click at [167, 148] on link "Create task" at bounding box center [145, 154] width 59 height 28
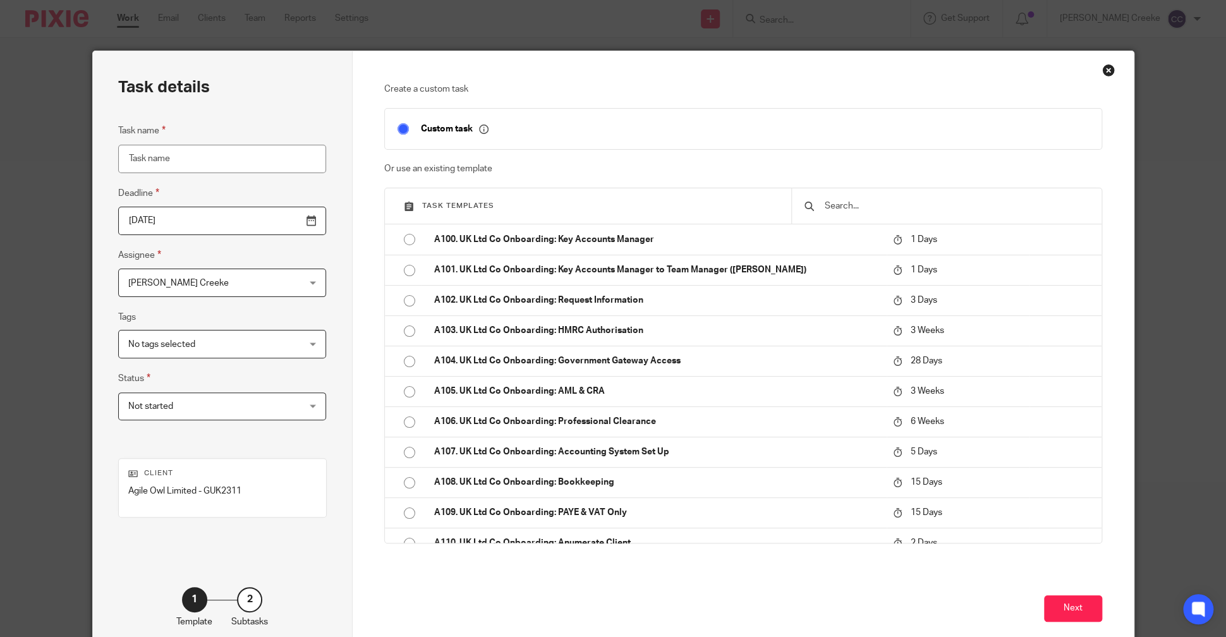
click at [915, 212] on input "text" at bounding box center [955, 206] width 265 height 14
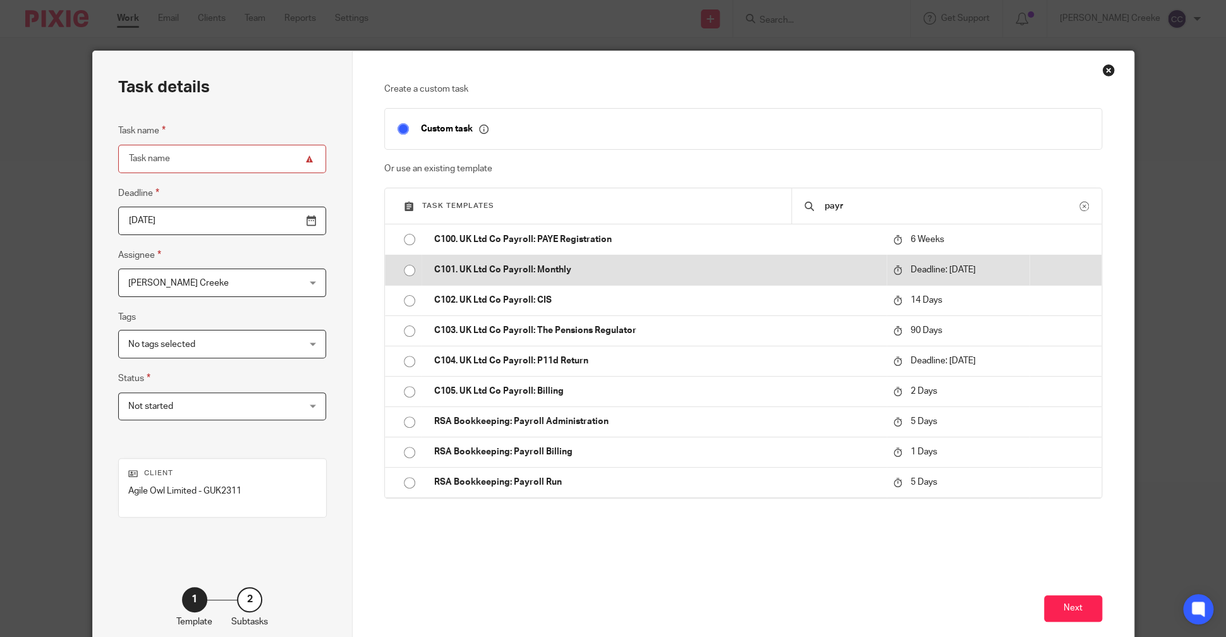
type input "payr"
click at [698, 277] on td "C101. UK Ltd Co Payroll: Monthly" at bounding box center [653, 270] width 464 height 30
type input "2025-11-04"
type input "C101. UK Ltd Co Payroll: Monthly"
checkbox input "false"
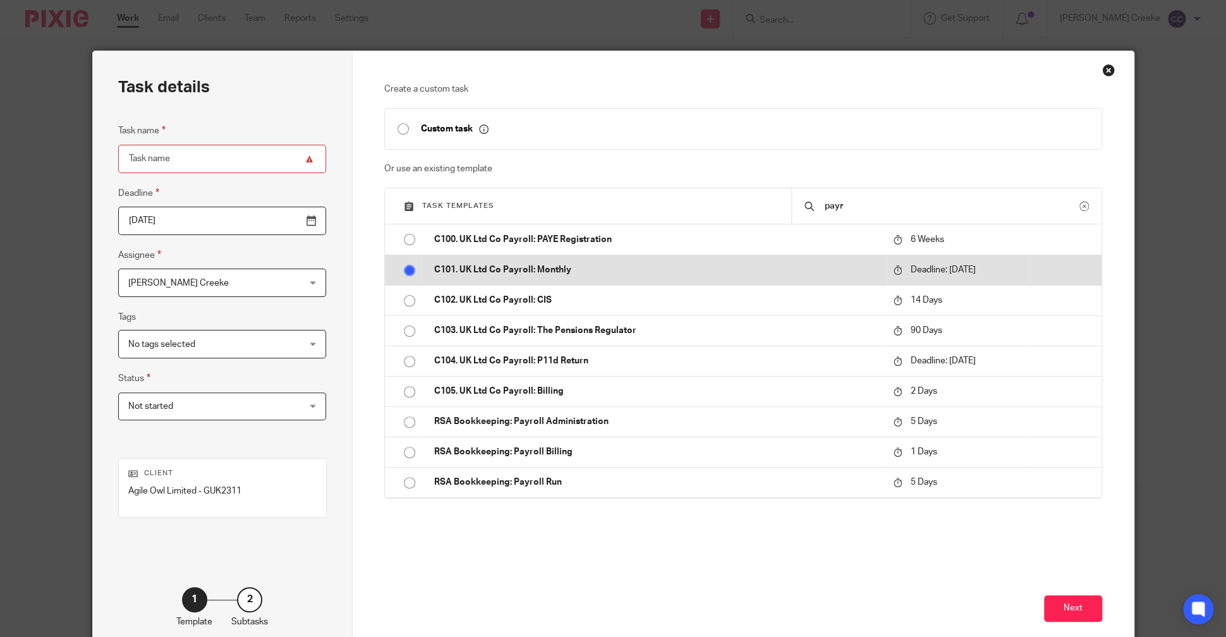
radio input "true"
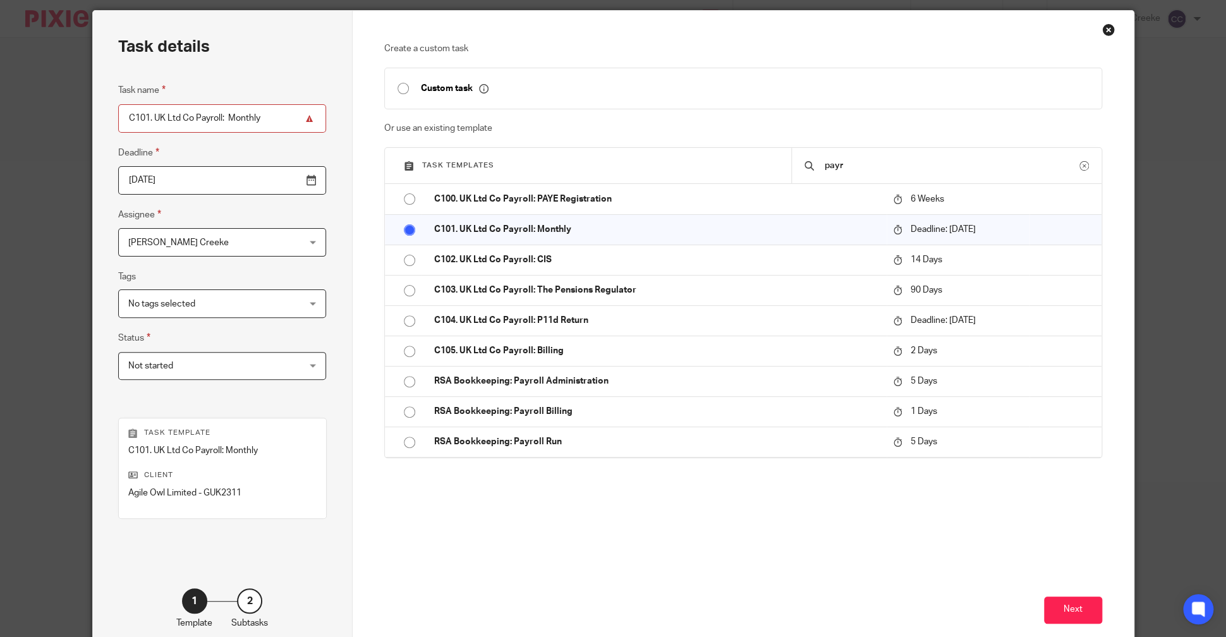
scroll to position [109, 0]
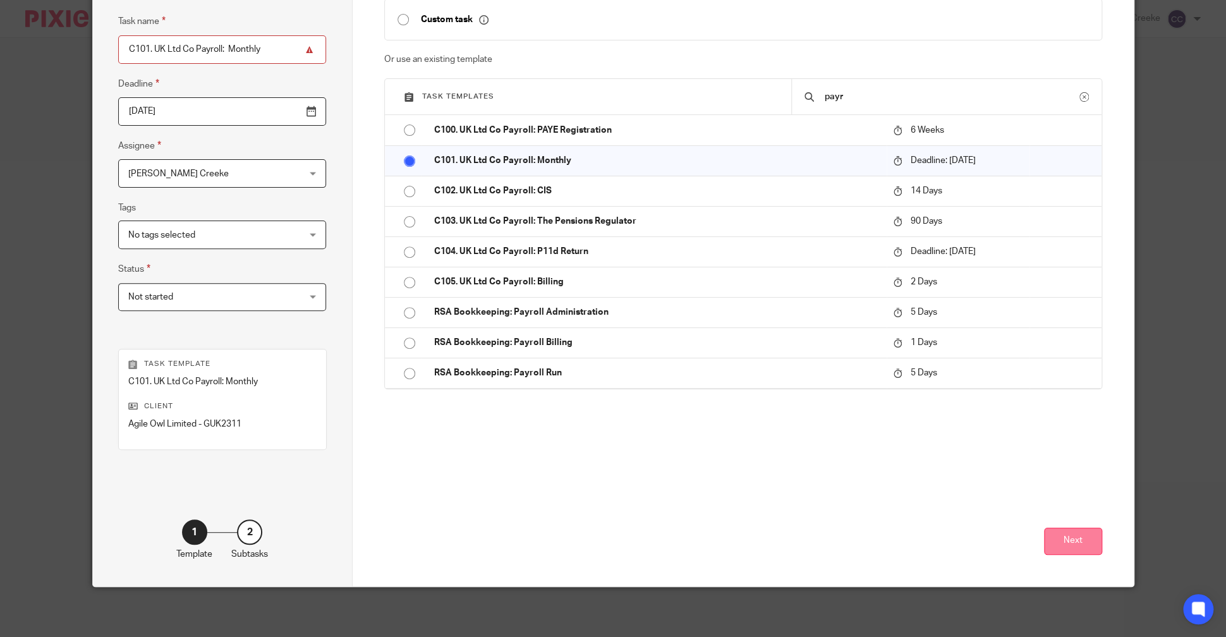
click at [1070, 544] on button "Next" at bounding box center [1073, 541] width 58 height 27
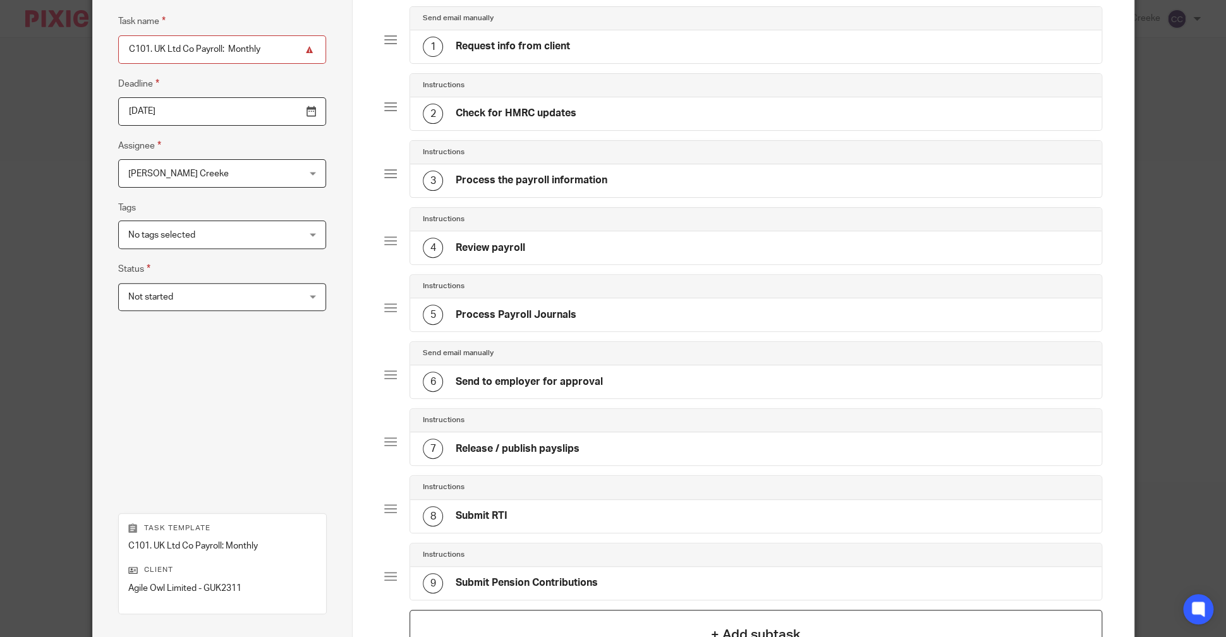
scroll to position [272, 0]
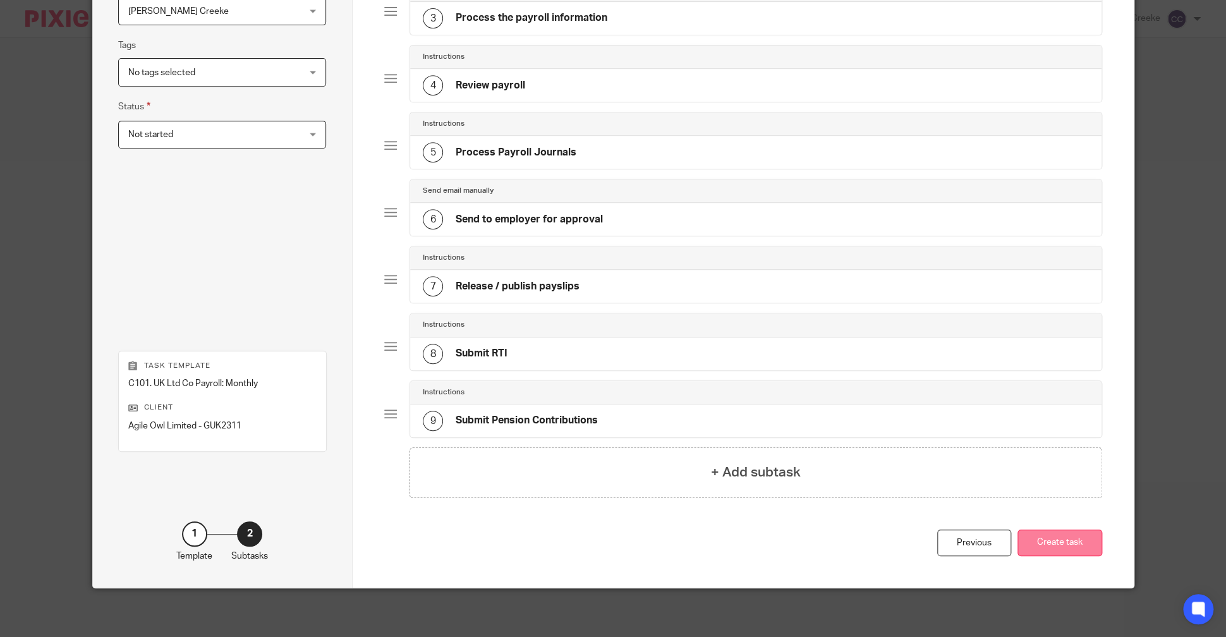
click at [1053, 538] on button "Create task" at bounding box center [1059, 542] width 85 height 27
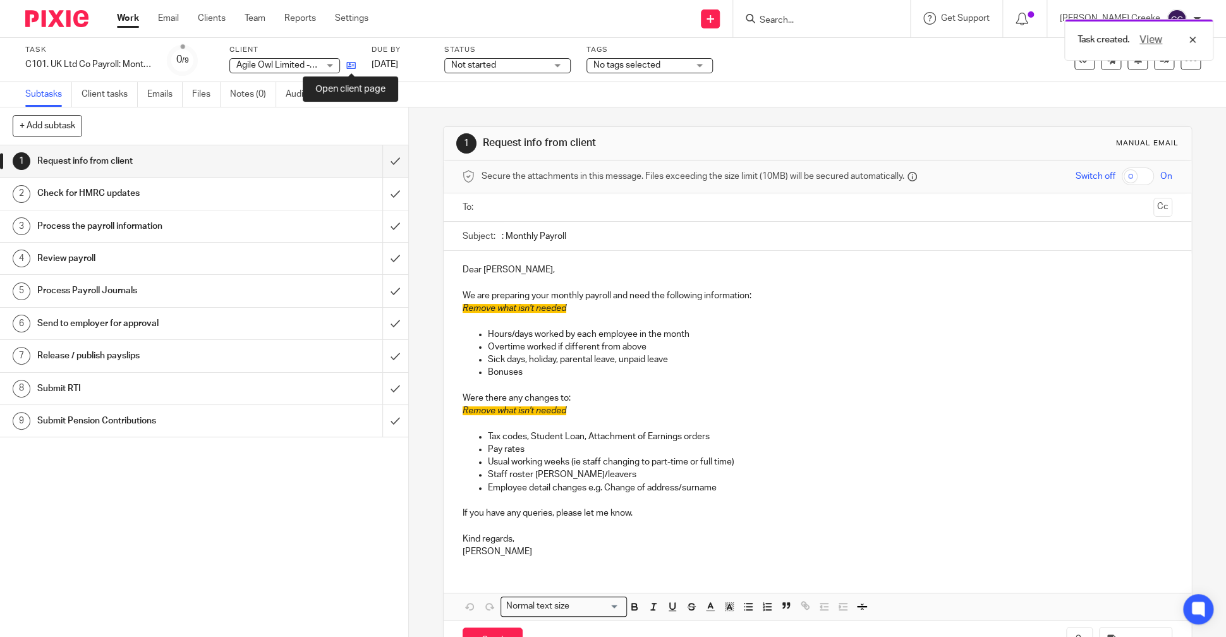
click at [353, 64] on icon at bounding box center [350, 65] width 9 height 9
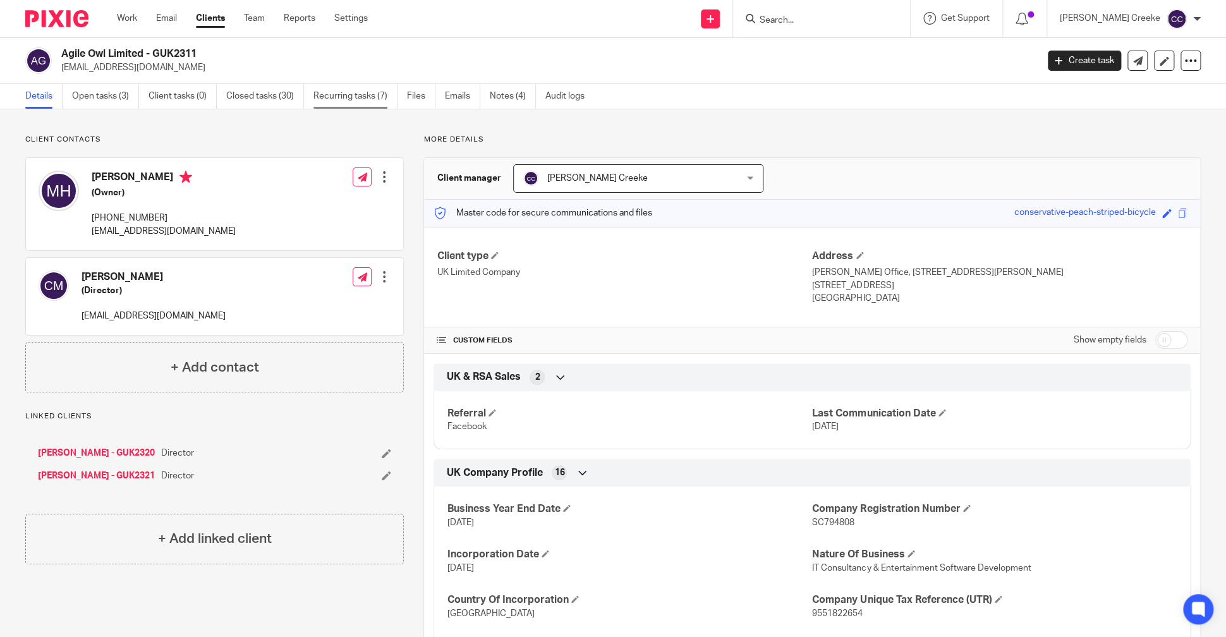
click at [375, 96] on link "Recurring tasks (7)" at bounding box center [355, 96] width 84 height 25
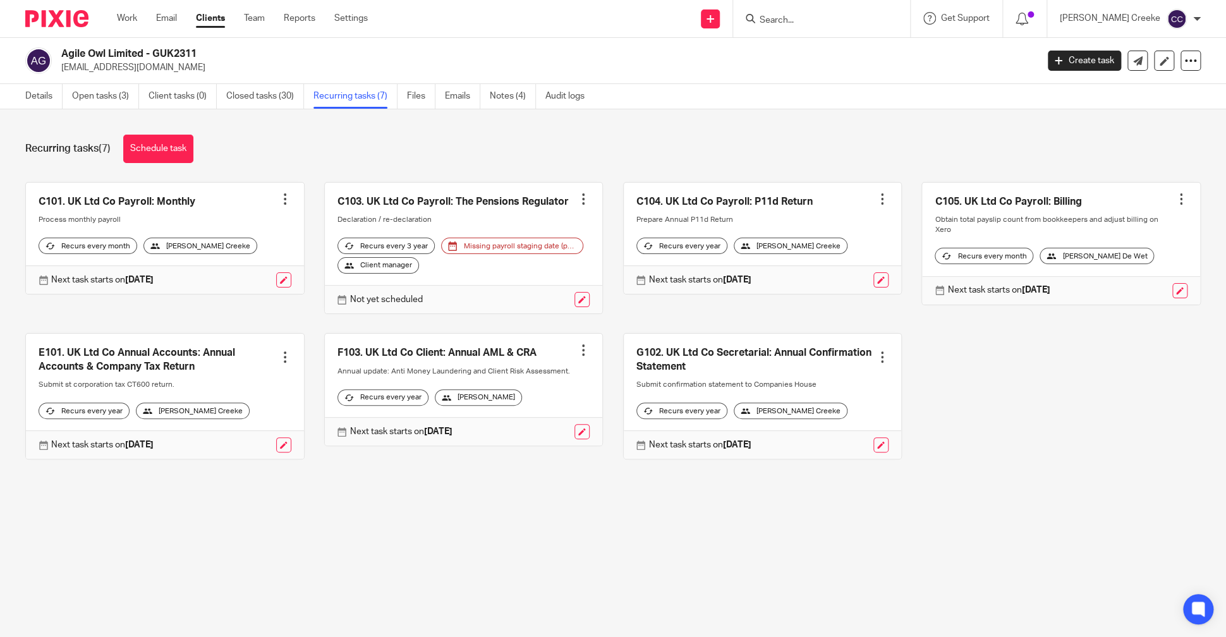
click at [281, 196] on div at bounding box center [285, 199] width 13 height 13
click at [228, 277] on span "Cancel schedule" at bounding box center [233, 278] width 66 height 9
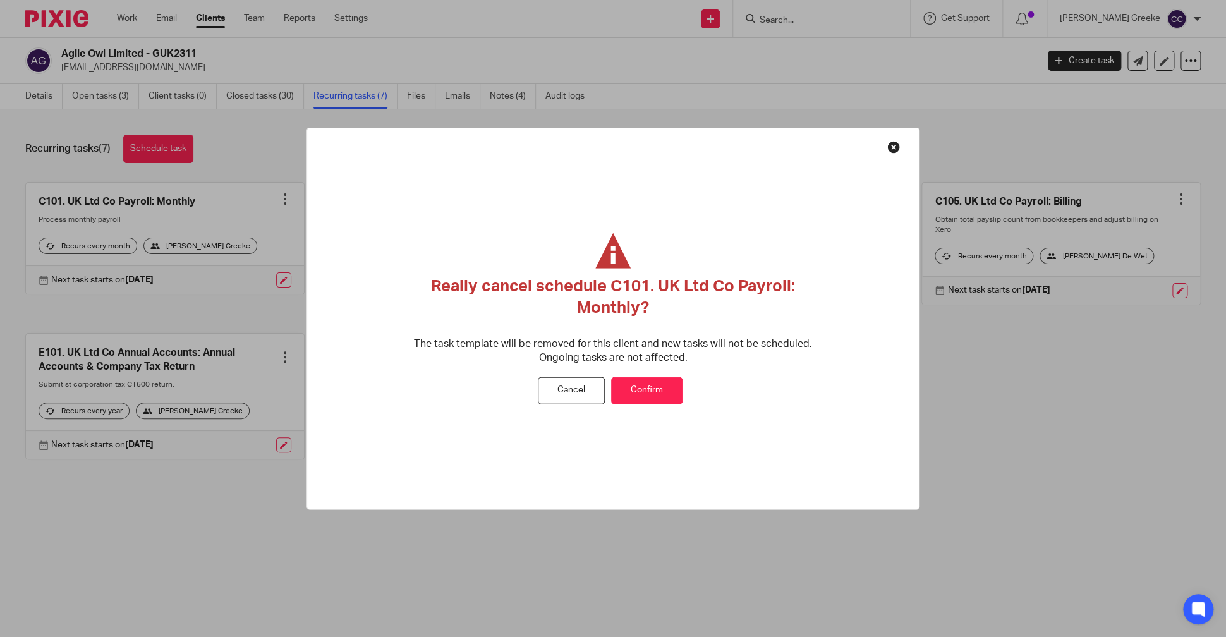
click at [665, 394] on button "Confirm" at bounding box center [646, 390] width 71 height 27
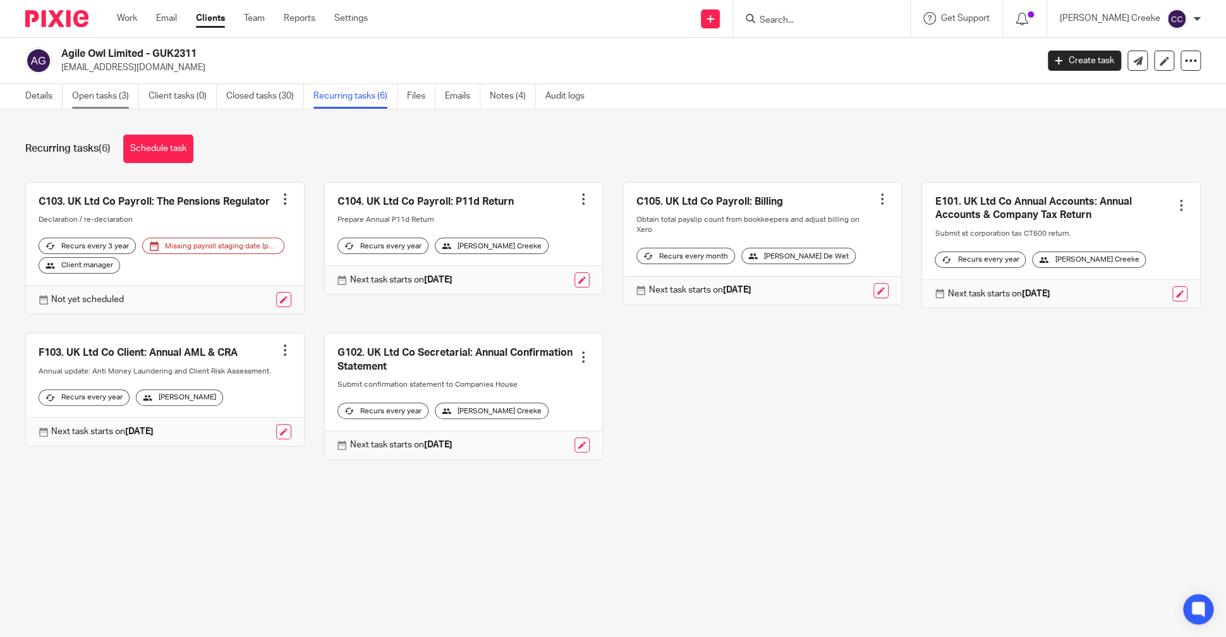
click at [119, 100] on link "Open tasks (3)" at bounding box center [105, 96] width 67 height 25
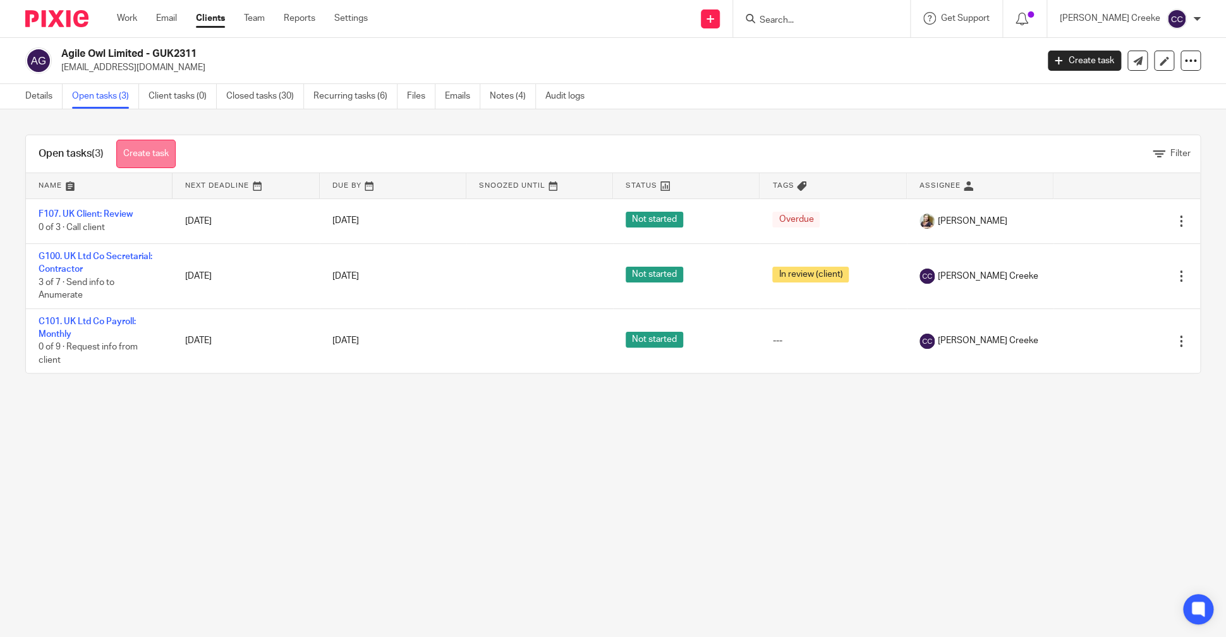
click at [176, 150] on link "Create task" at bounding box center [145, 154] width 59 height 28
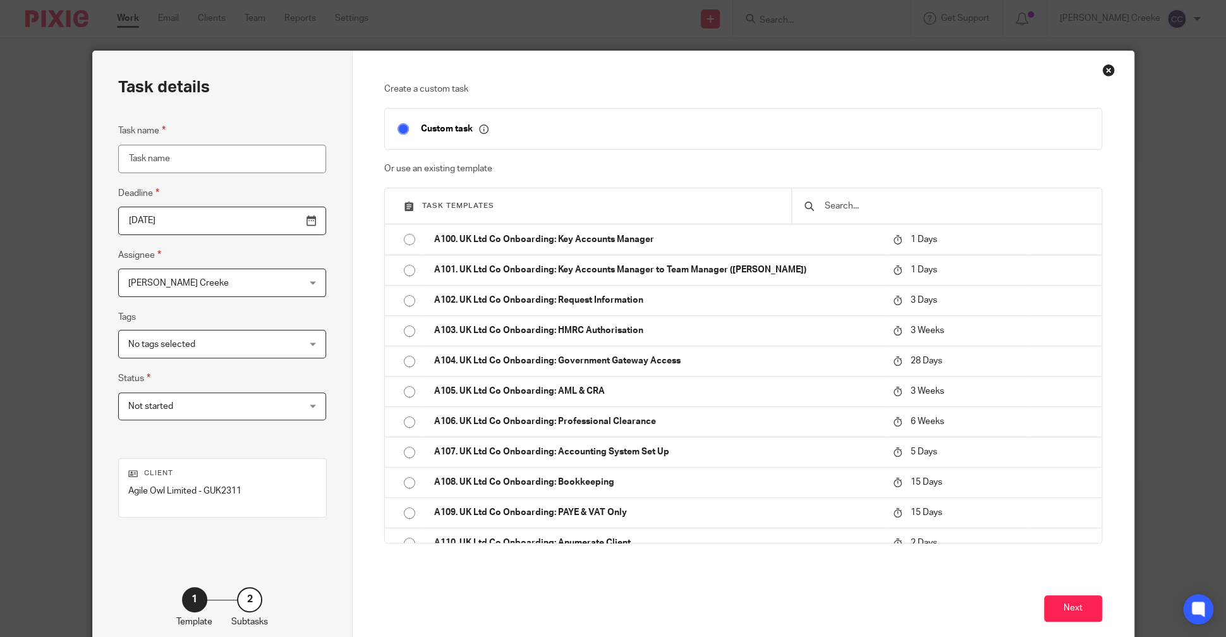
click at [858, 208] on input "text" at bounding box center [955, 206] width 265 height 14
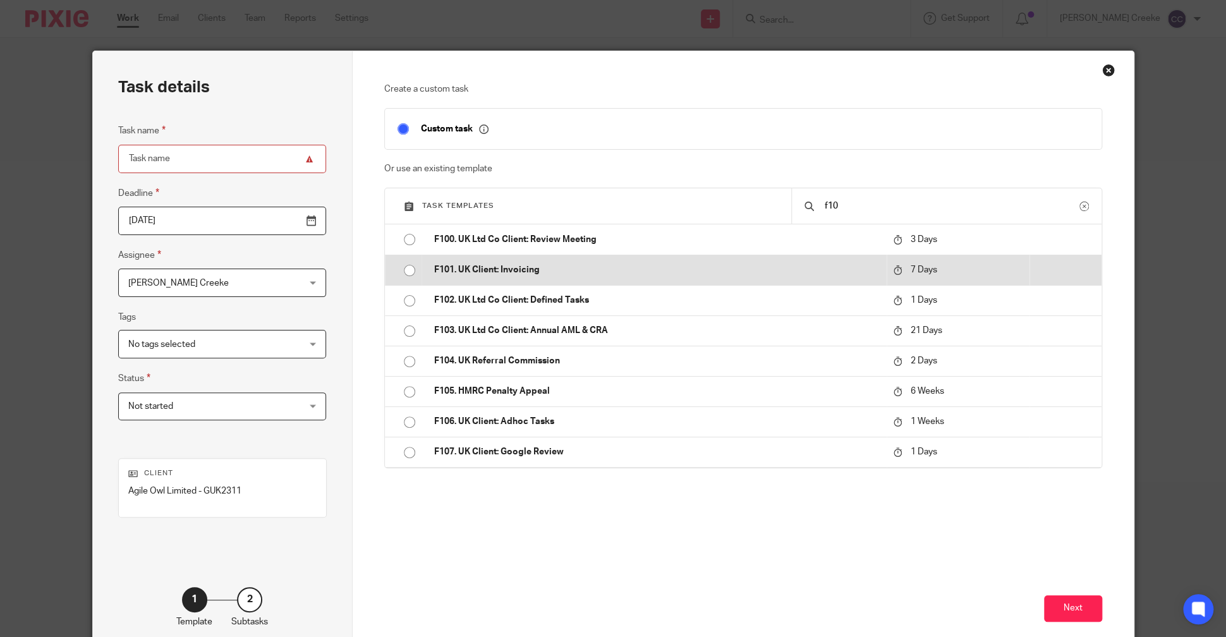
type input "f10"
click at [512, 266] on p "F101. UK Client: Invoicing" at bounding box center [656, 269] width 445 height 13
type input "2025-10-20"
type input "F101. UK Client: Invoicing"
checkbox input "false"
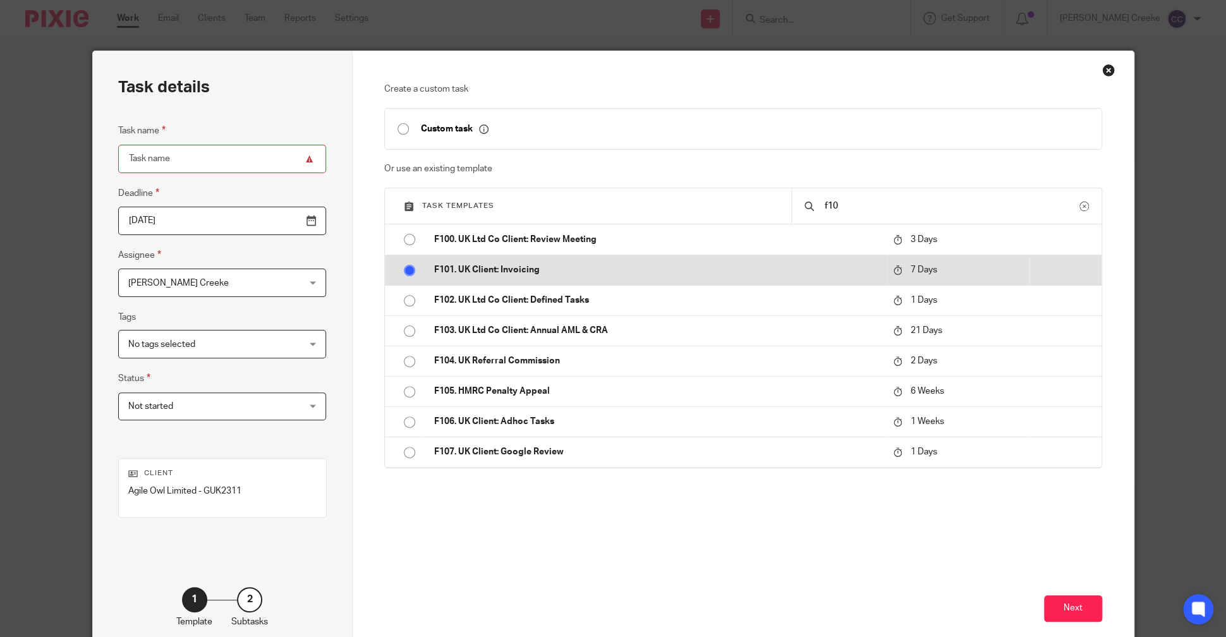
radio input "true"
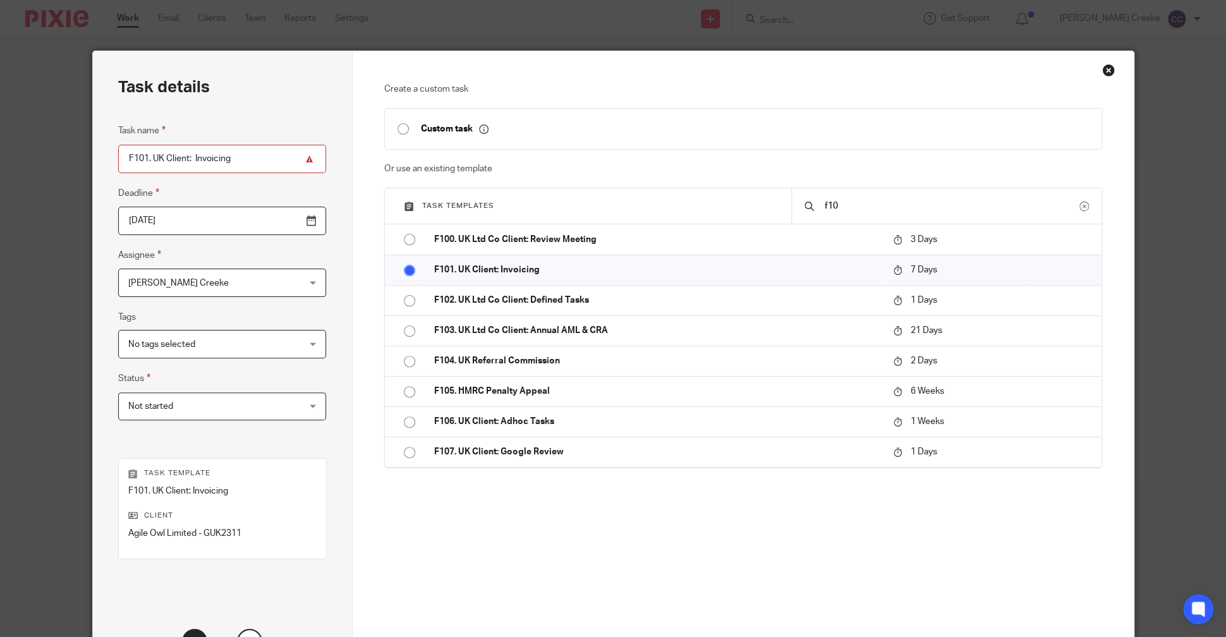
click at [268, 289] on div "Candice Creeke Candice Creeke" at bounding box center [222, 283] width 208 height 28
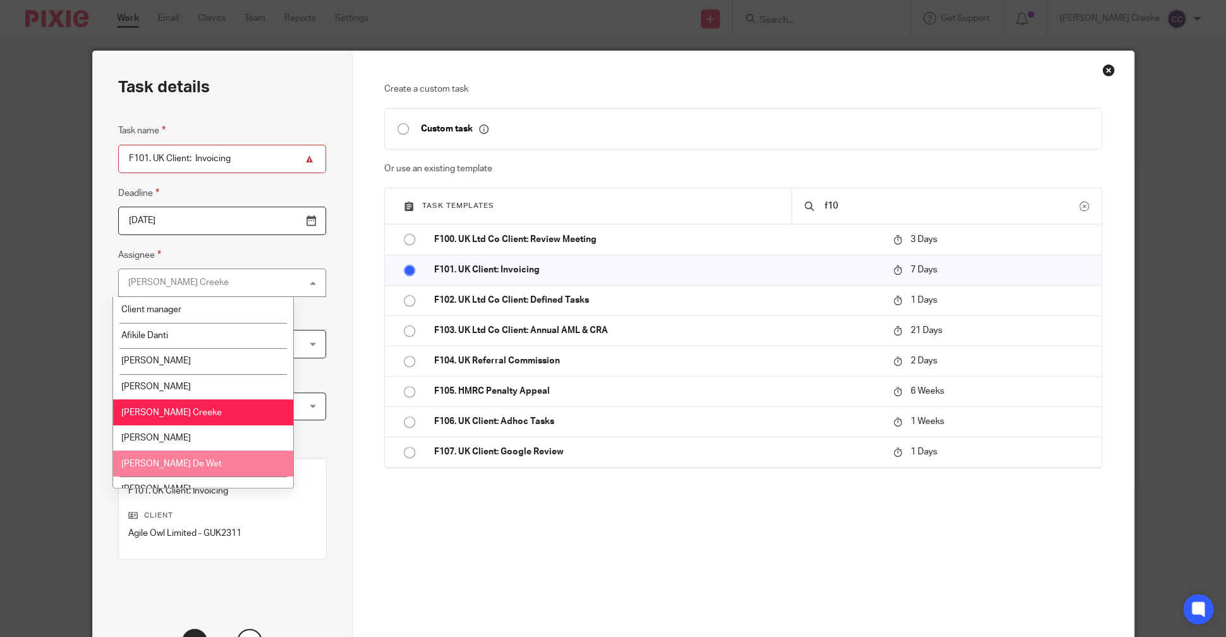
click at [209, 464] on li "[PERSON_NAME] De Wet" at bounding box center [203, 463] width 181 height 26
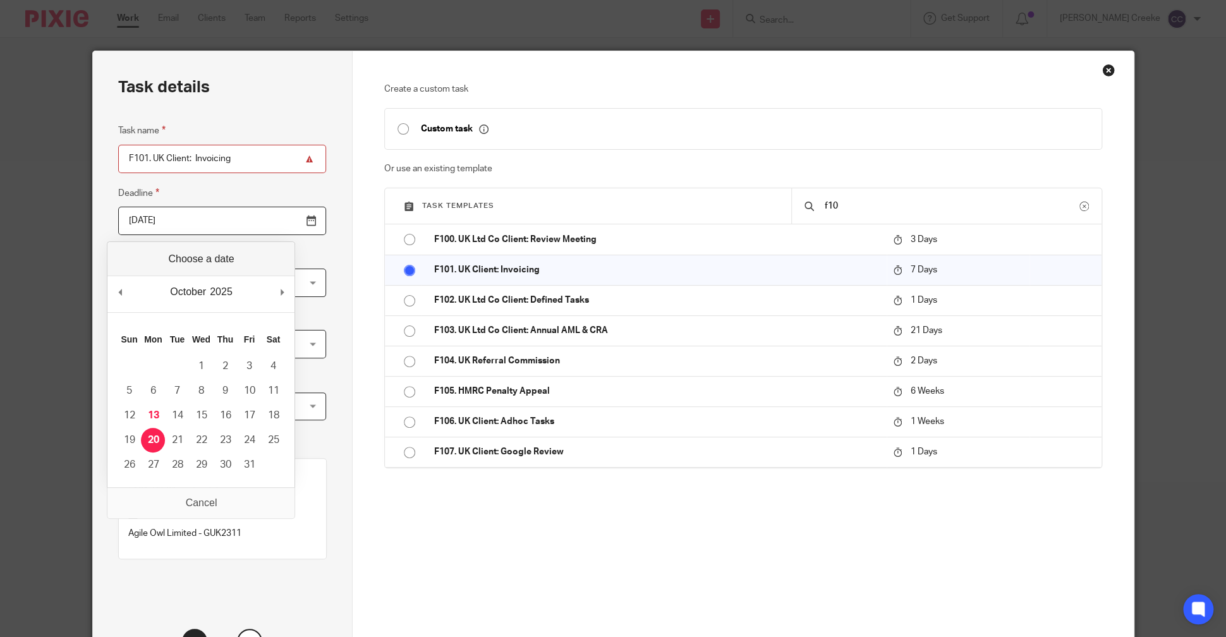
click at [279, 225] on input "2025-10-20" at bounding box center [222, 221] width 208 height 28
type input "2025-10-27"
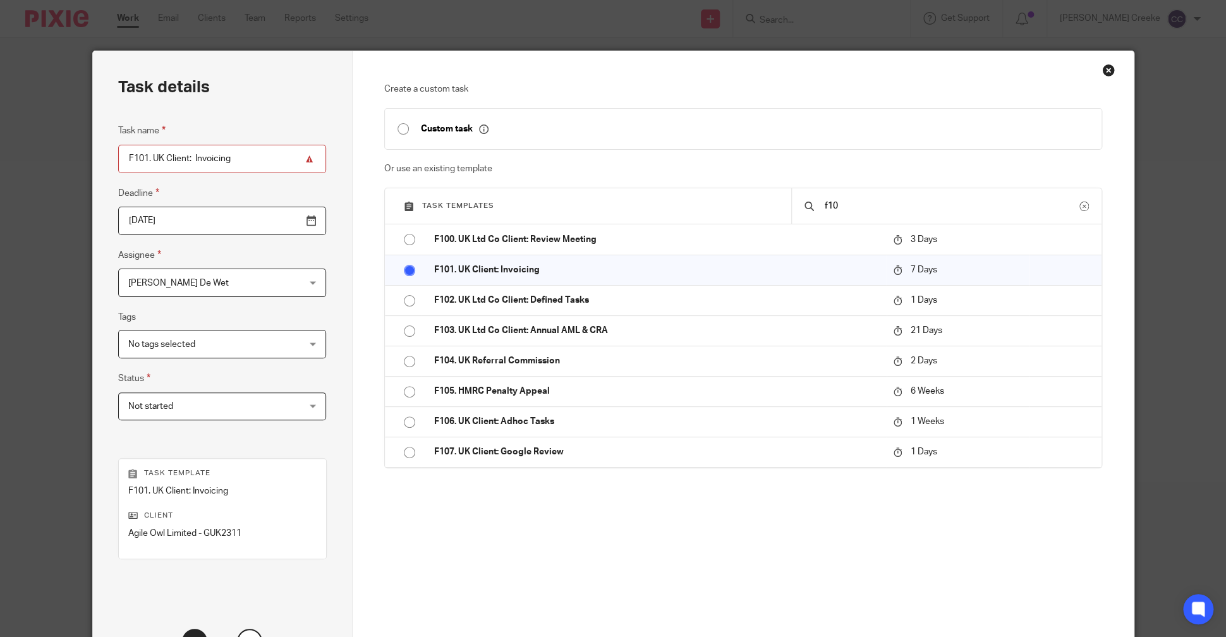
scroll to position [109, 0]
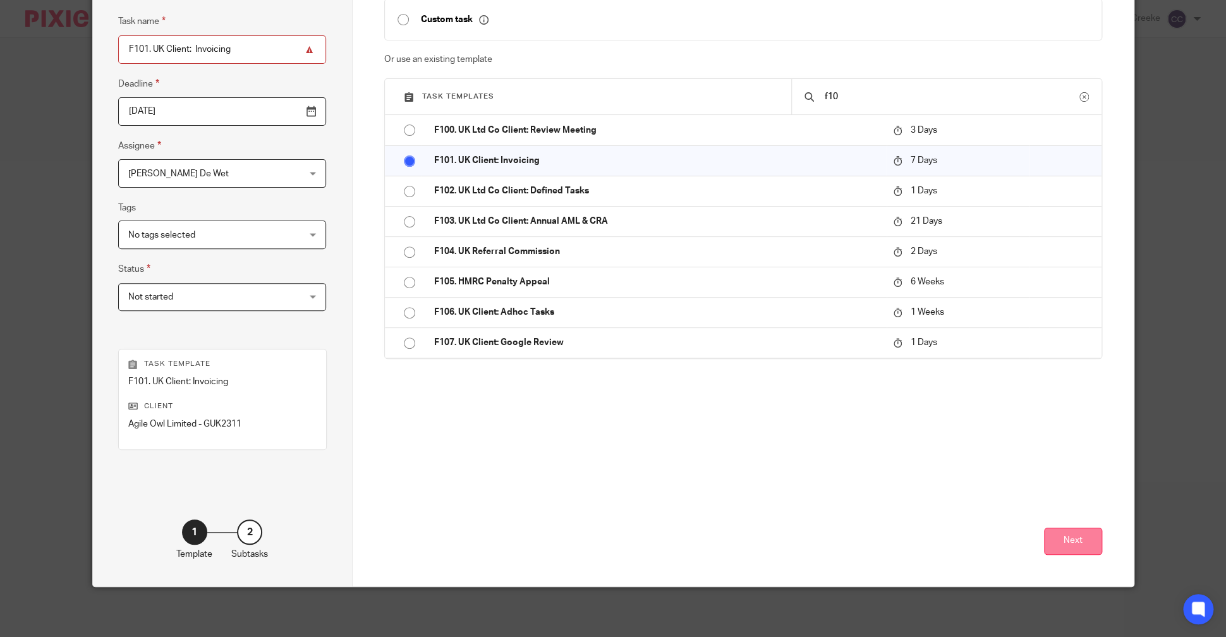
click at [1049, 536] on button "Next" at bounding box center [1073, 541] width 58 height 27
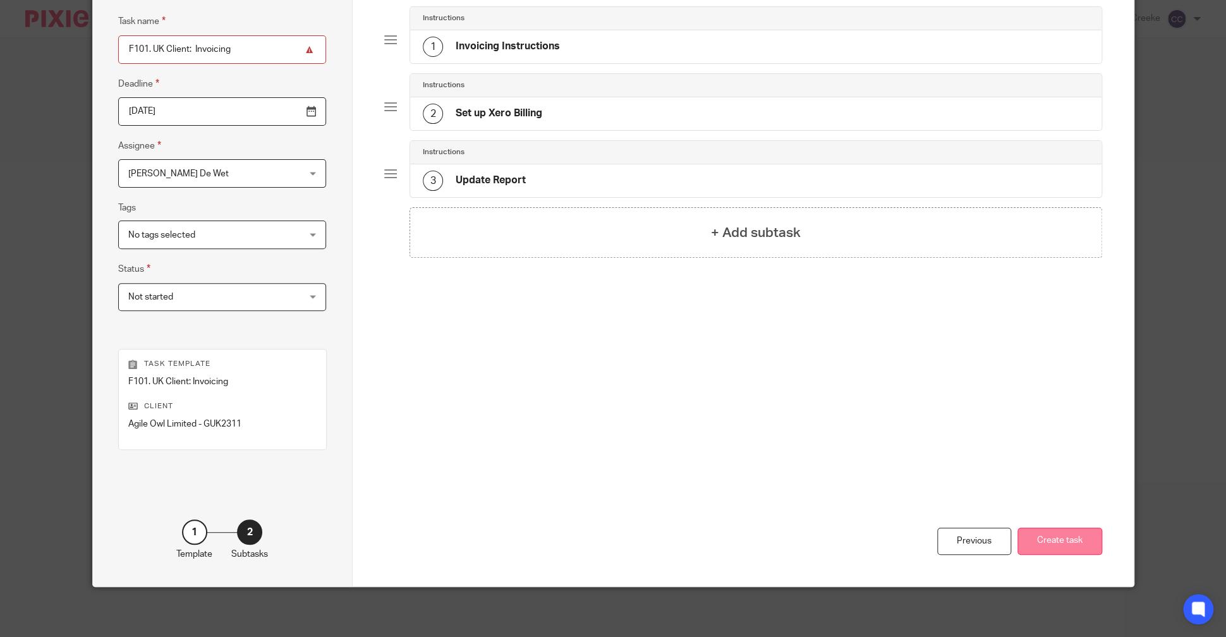
click at [1073, 547] on button "Create task" at bounding box center [1059, 541] width 85 height 27
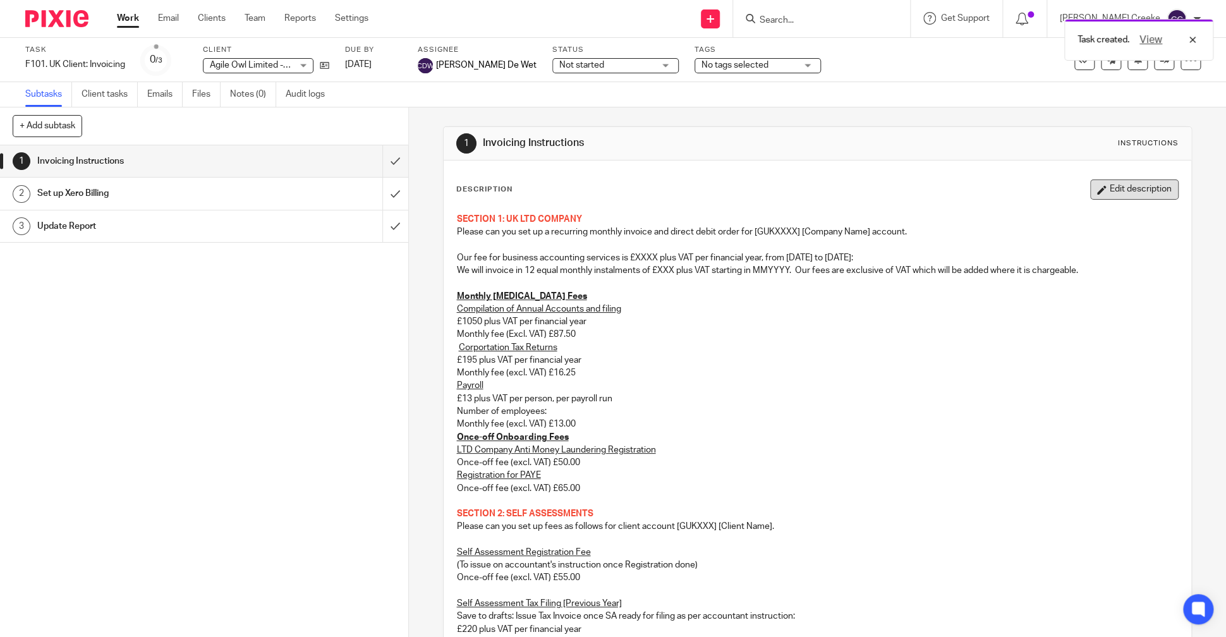
click at [1115, 184] on button "Edit description" at bounding box center [1134, 189] width 88 height 20
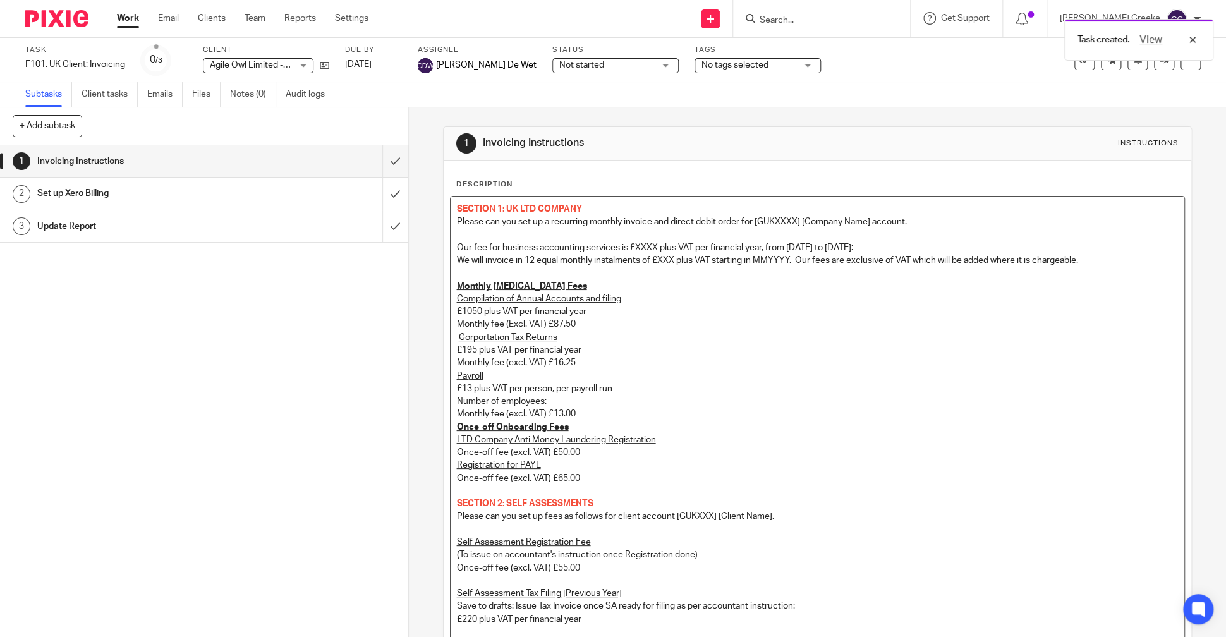
drag, startPoint x: 620, startPoint y: 211, endPoint x: 527, endPoint y: 202, distance: 93.3
click at [619, 208] on p "SECTION 1: UK LTD COMPANY" at bounding box center [818, 209] width 722 height 13
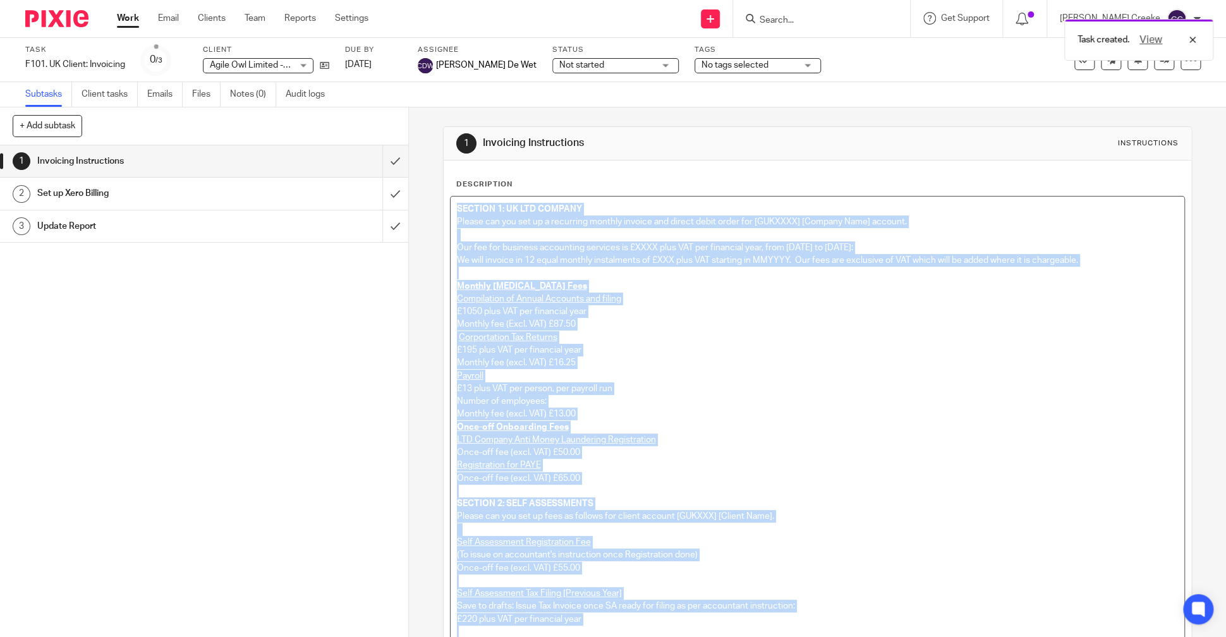
scroll to position [384, 0]
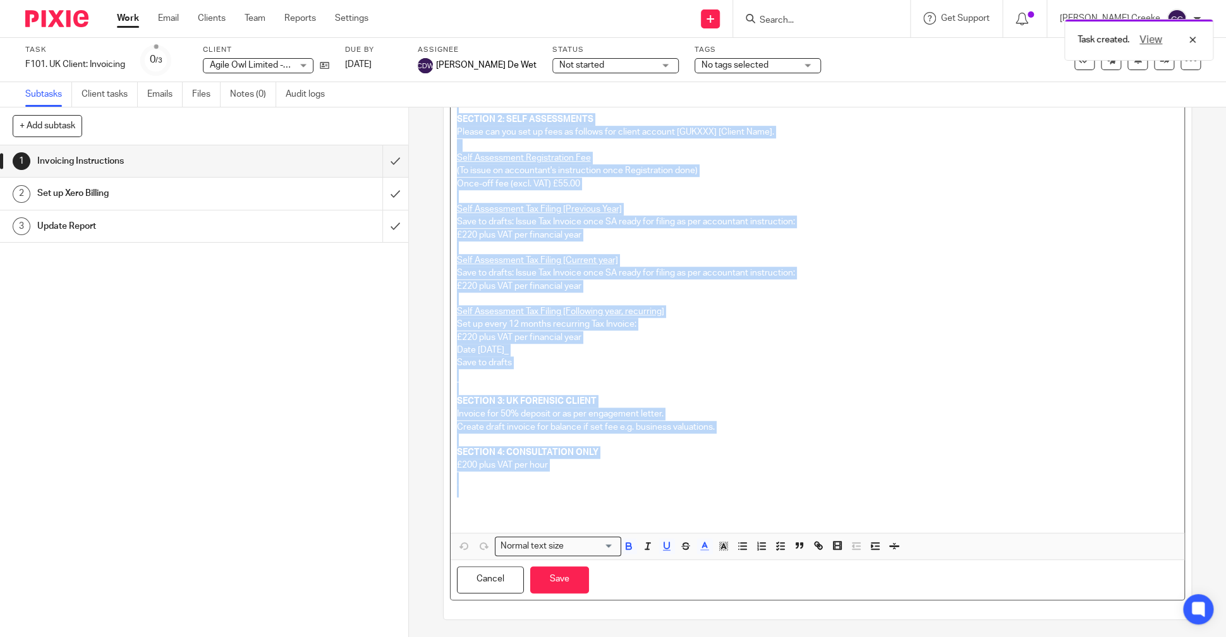
drag, startPoint x: 452, startPoint y: 208, endPoint x: 755, endPoint y: 488, distance: 412.2
click at [755, 488] on div "SECTION 1: UK LTD COMPANY Please can you set up a recurring monthly invoice and…" at bounding box center [817, 172] width 734 height 720
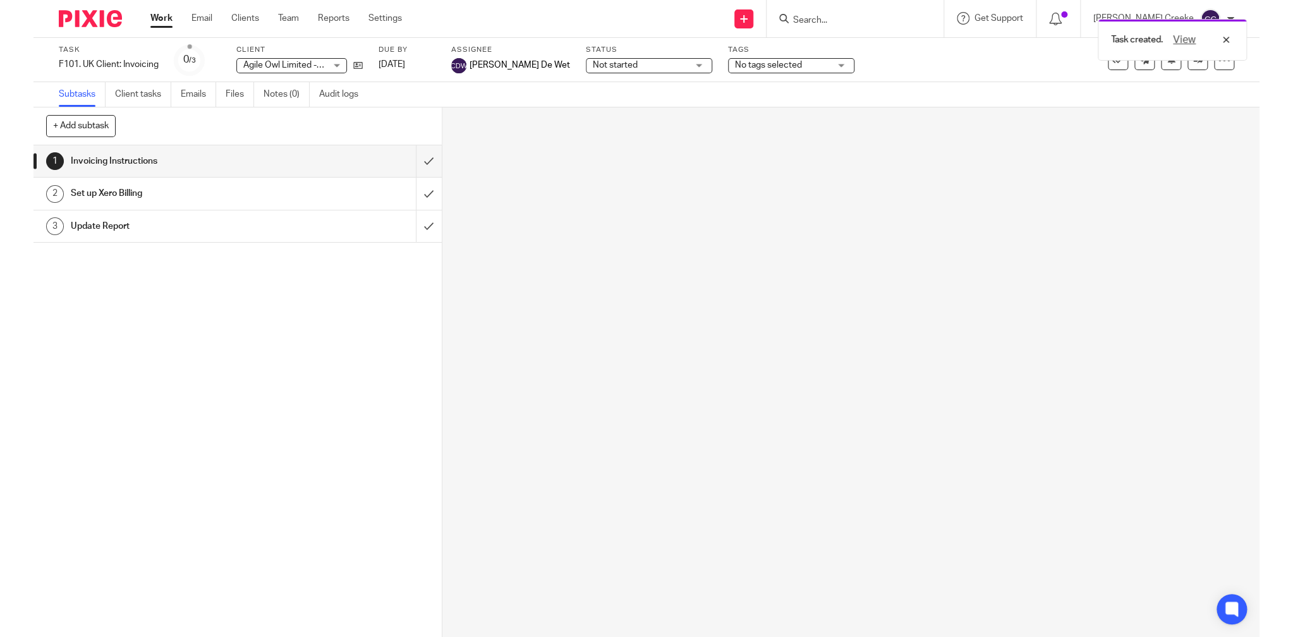
scroll to position [0, 0]
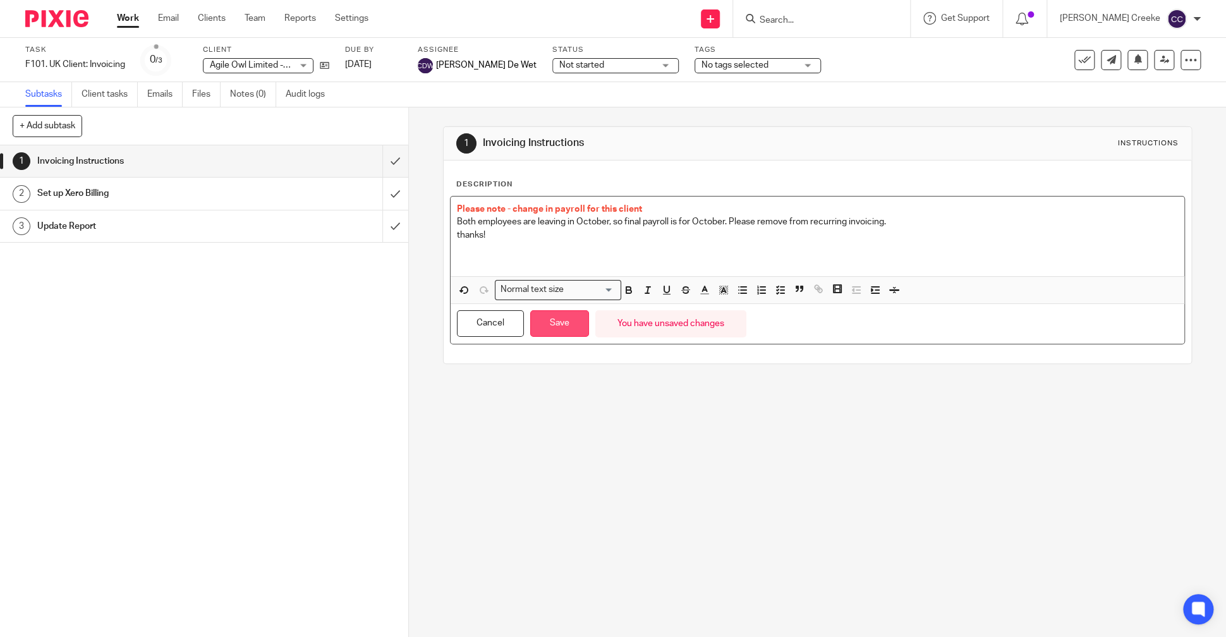
click at [572, 322] on button "Save" at bounding box center [559, 323] width 59 height 27
click at [561, 322] on button "Save" at bounding box center [559, 323] width 59 height 27
